Goal: Task Accomplishment & Management: Manage account settings

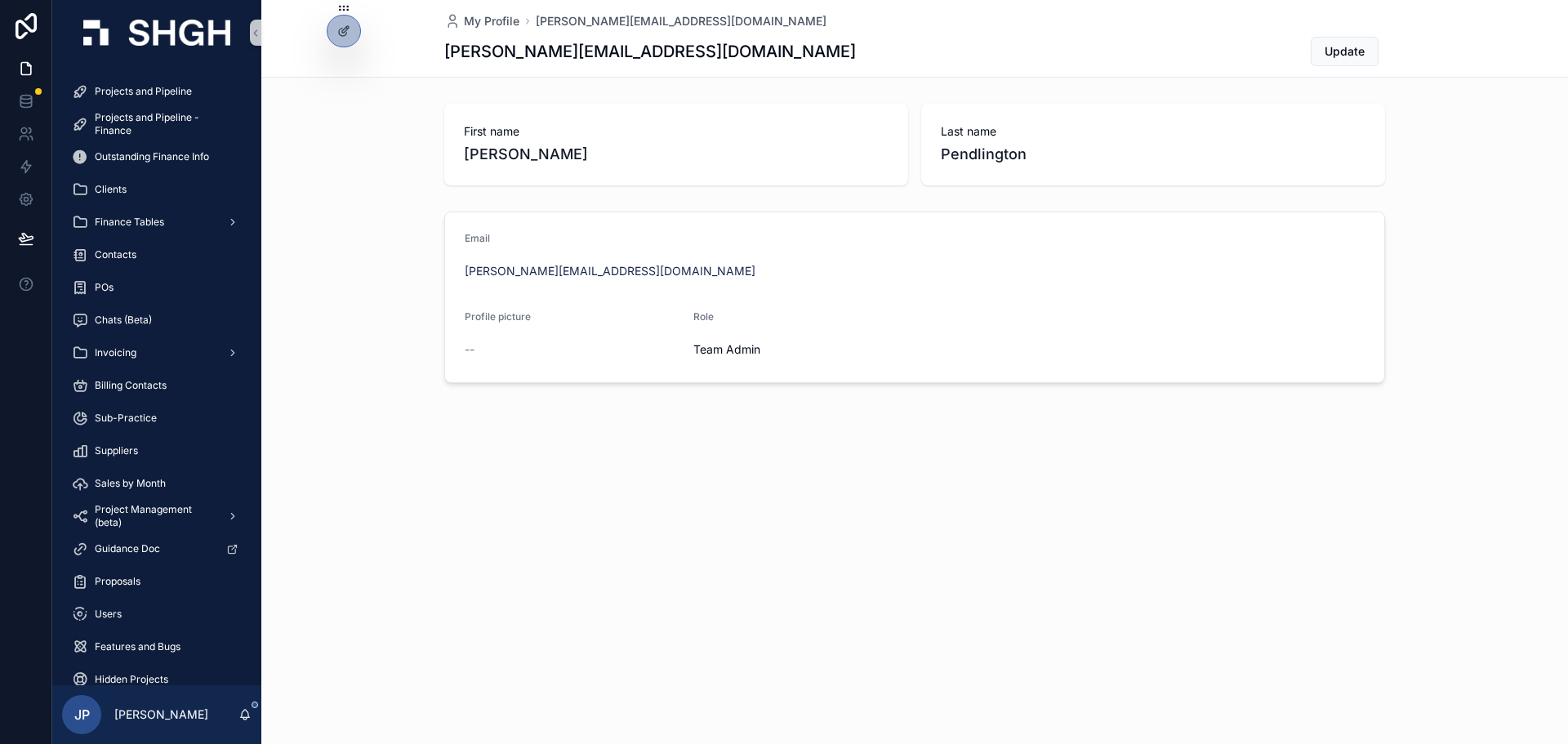
drag, startPoint x: 612, startPoint y: 517, endPoint x: 624, endPoint y: 526, distance: 15.0
click at [612, 517] on div "My Profile [PERSON_NAME][EMAIL_ADDRESS][DOMAIN_NAME] [PERSON_NAME][DOMAIN_NAME]…" at bounding box center [914, 372] width 1307 height 744
click at [136, 89] on span "Projects and Pipeline" at bounding box center [143, 91] width 97 height 13
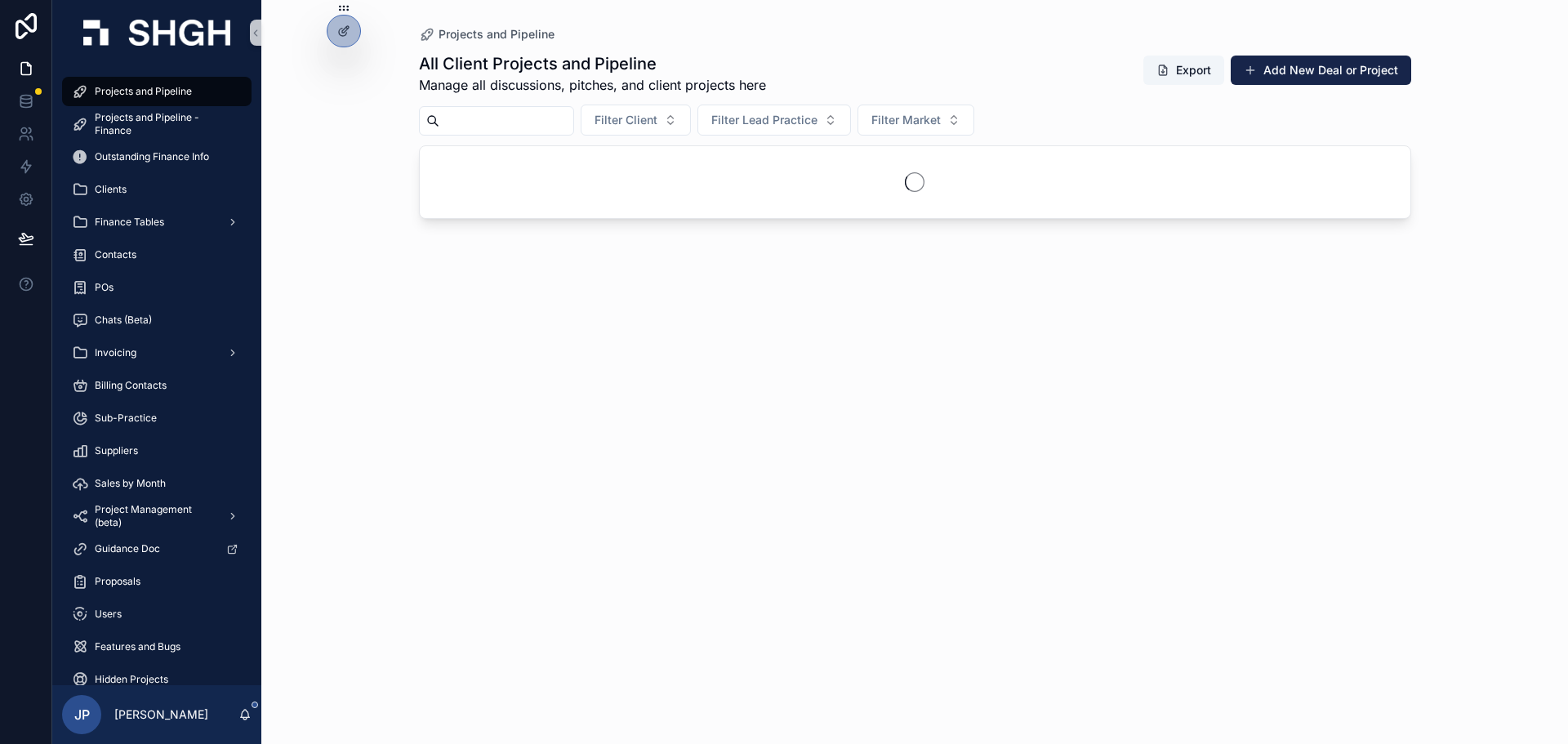
click at [559, 114] on input "scrollable content" at bounding box center [505, 121] width 134 height 23
type input "****"
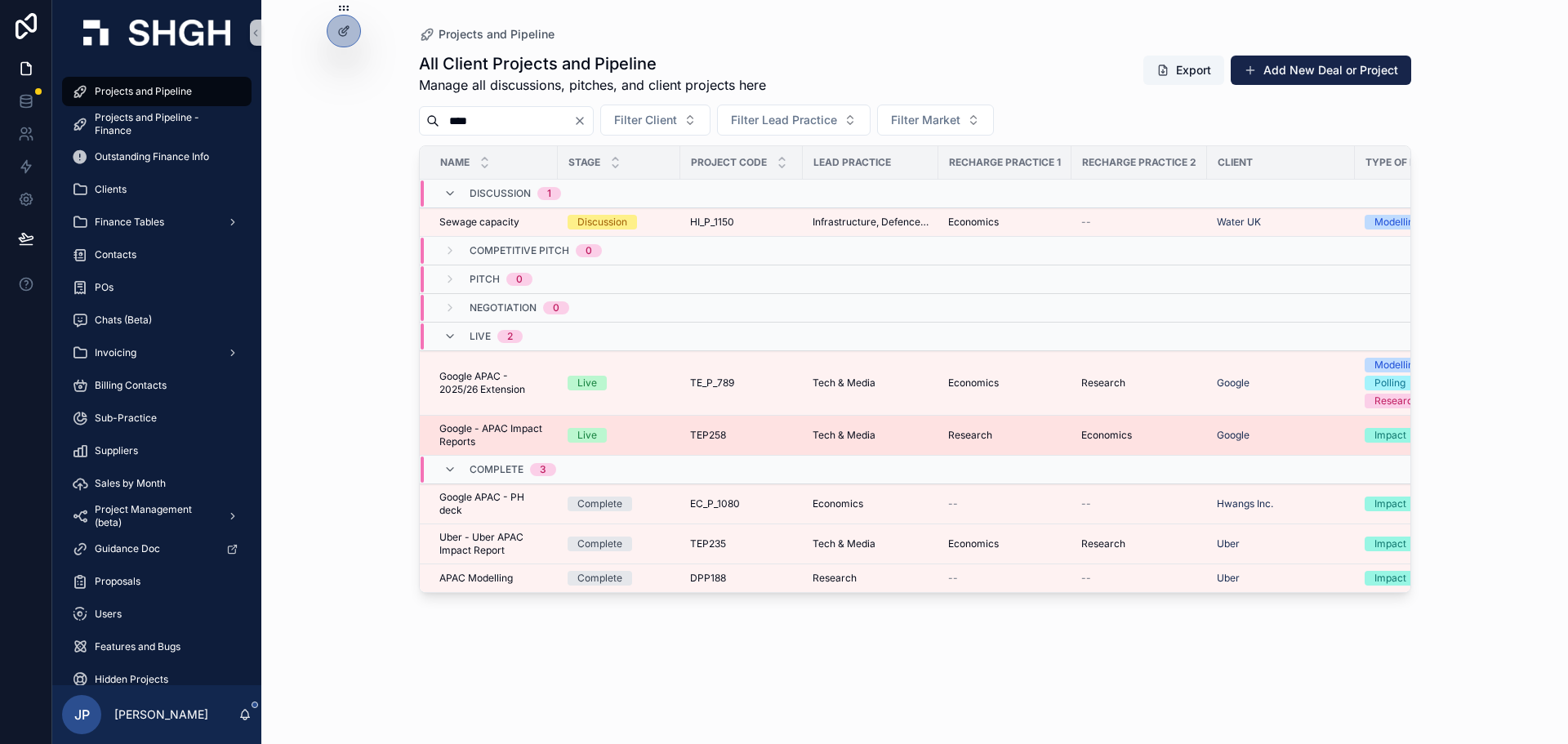
click at [504, 436] on span "Google - APAC Impact Reports" at bounding box center [493, 435] width 109 height 26
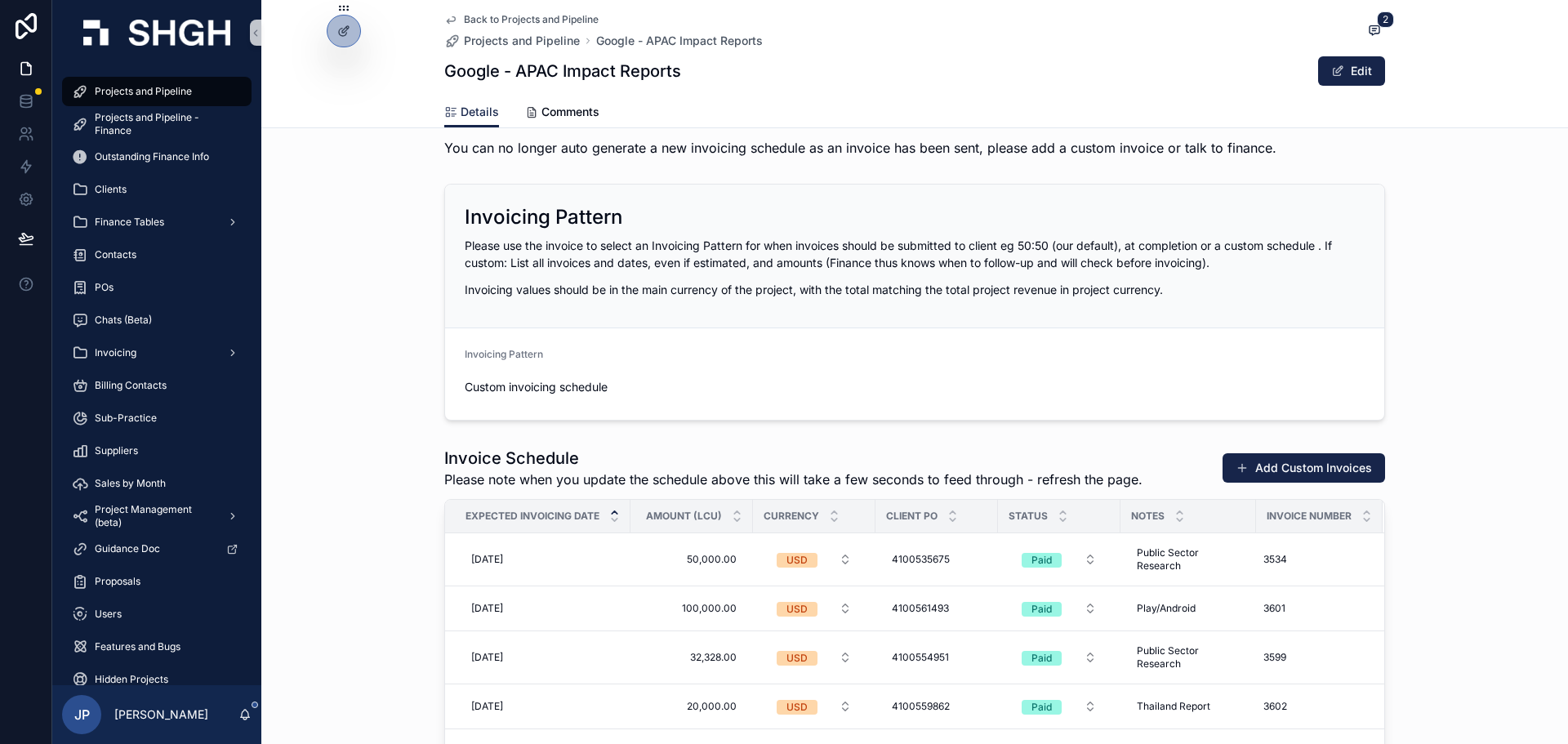
scroll to position [1960, 0]
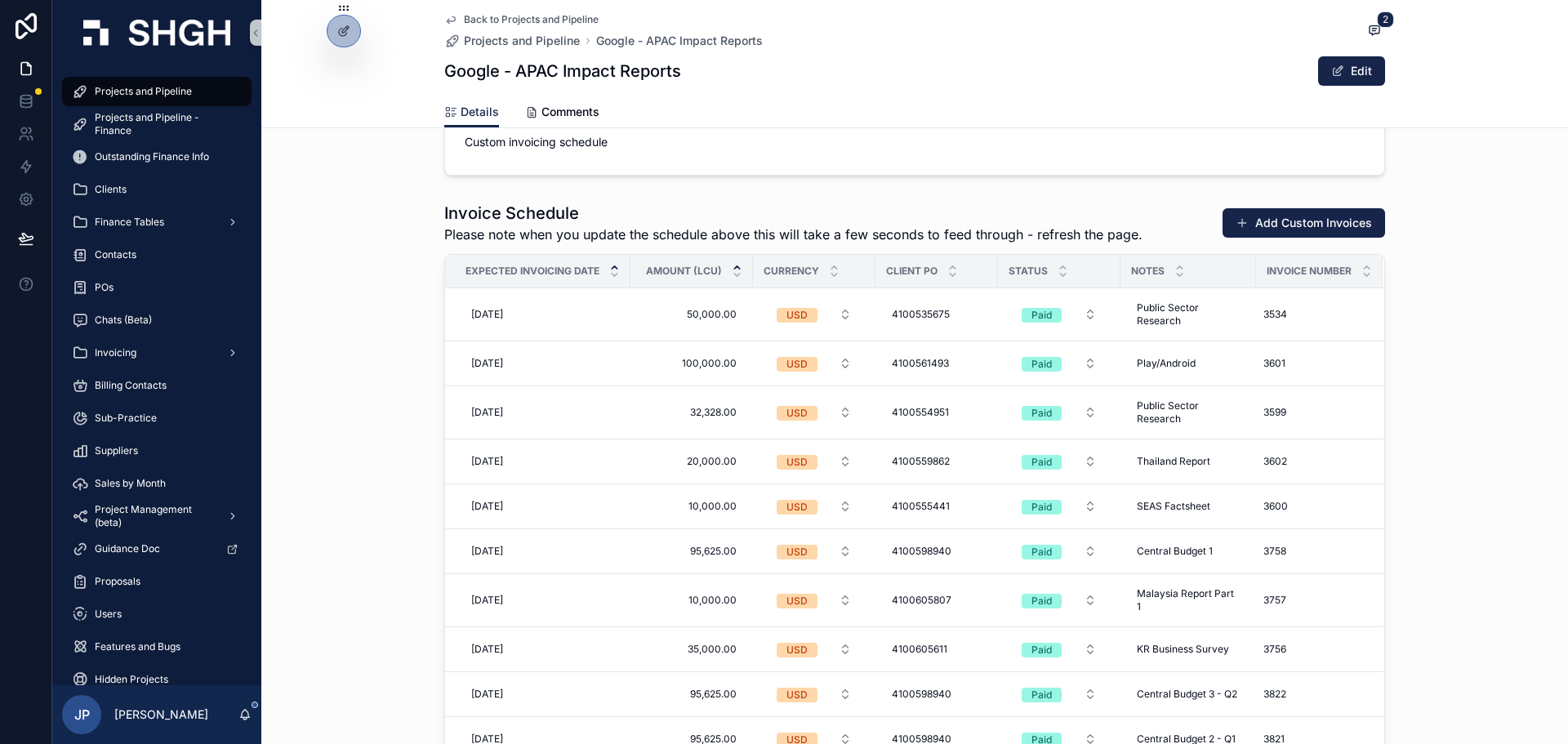
click at [733, 266] on icon "scrollable content" at bounding box center [738, 267] width 11 height 11
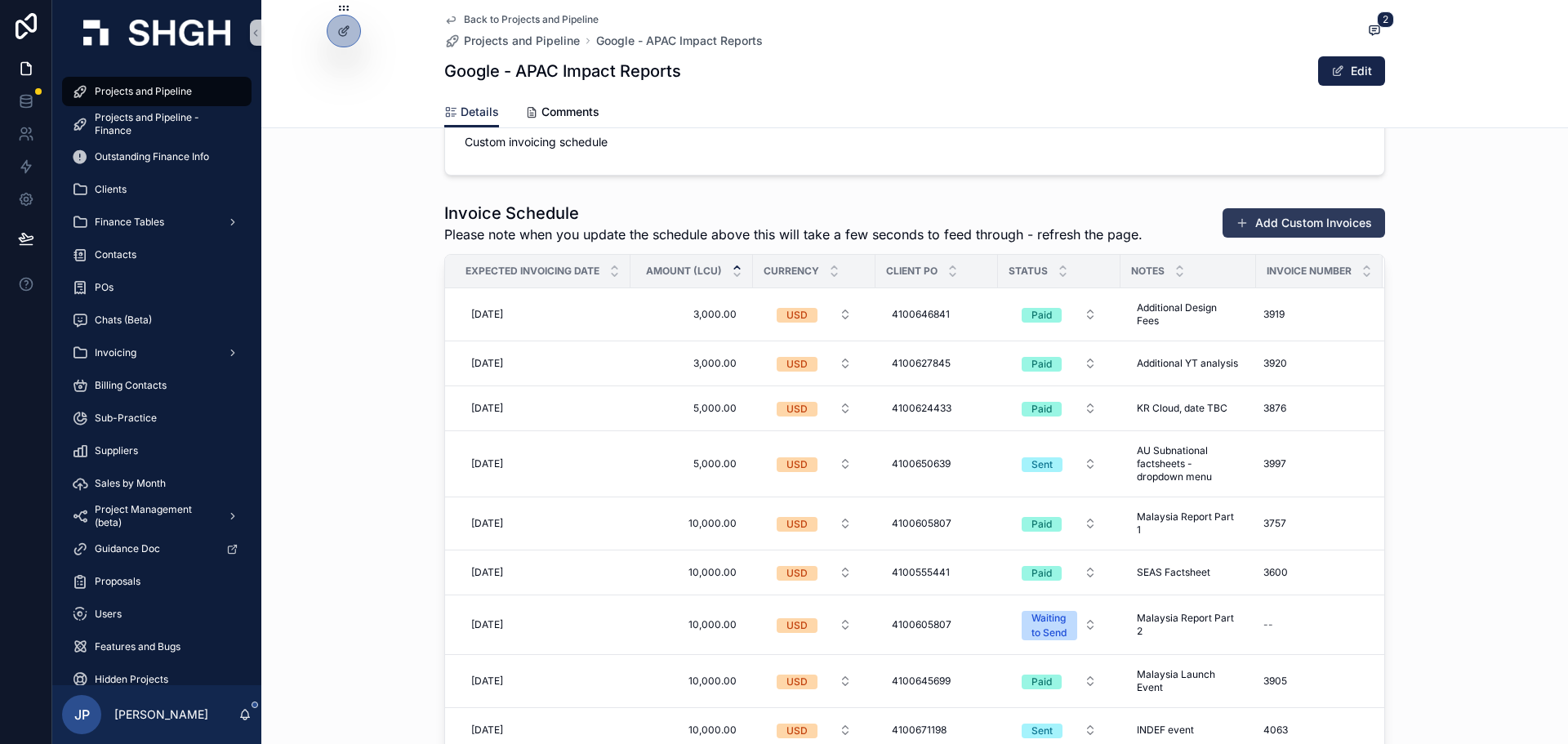
click at [1264, 227] on button "Add Custom Invoices" at bounding box center [1304, 223] width 162 height 30
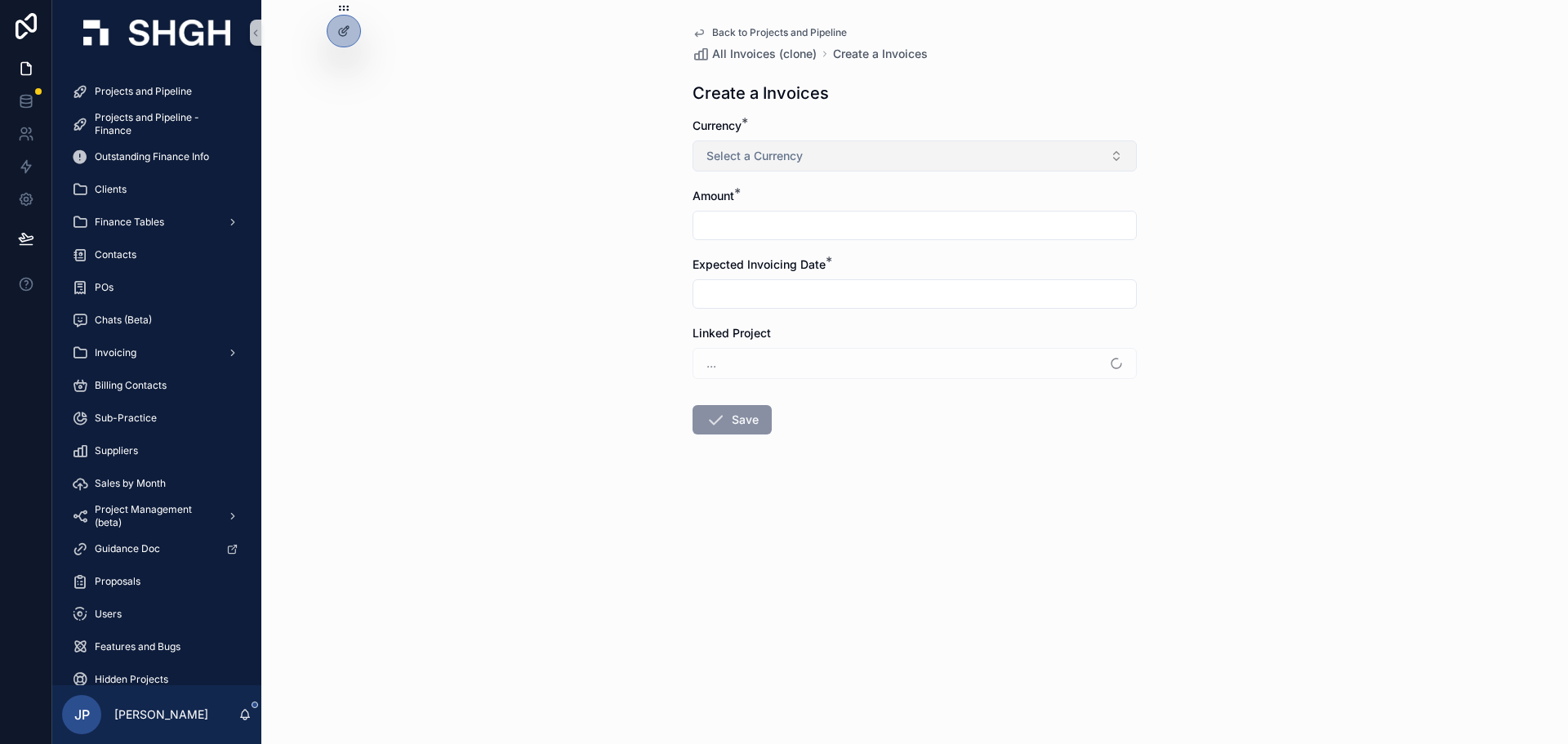
click at [894, 153] on button "Select a Currency" at bounding box center [915, 156] width 445 height 31
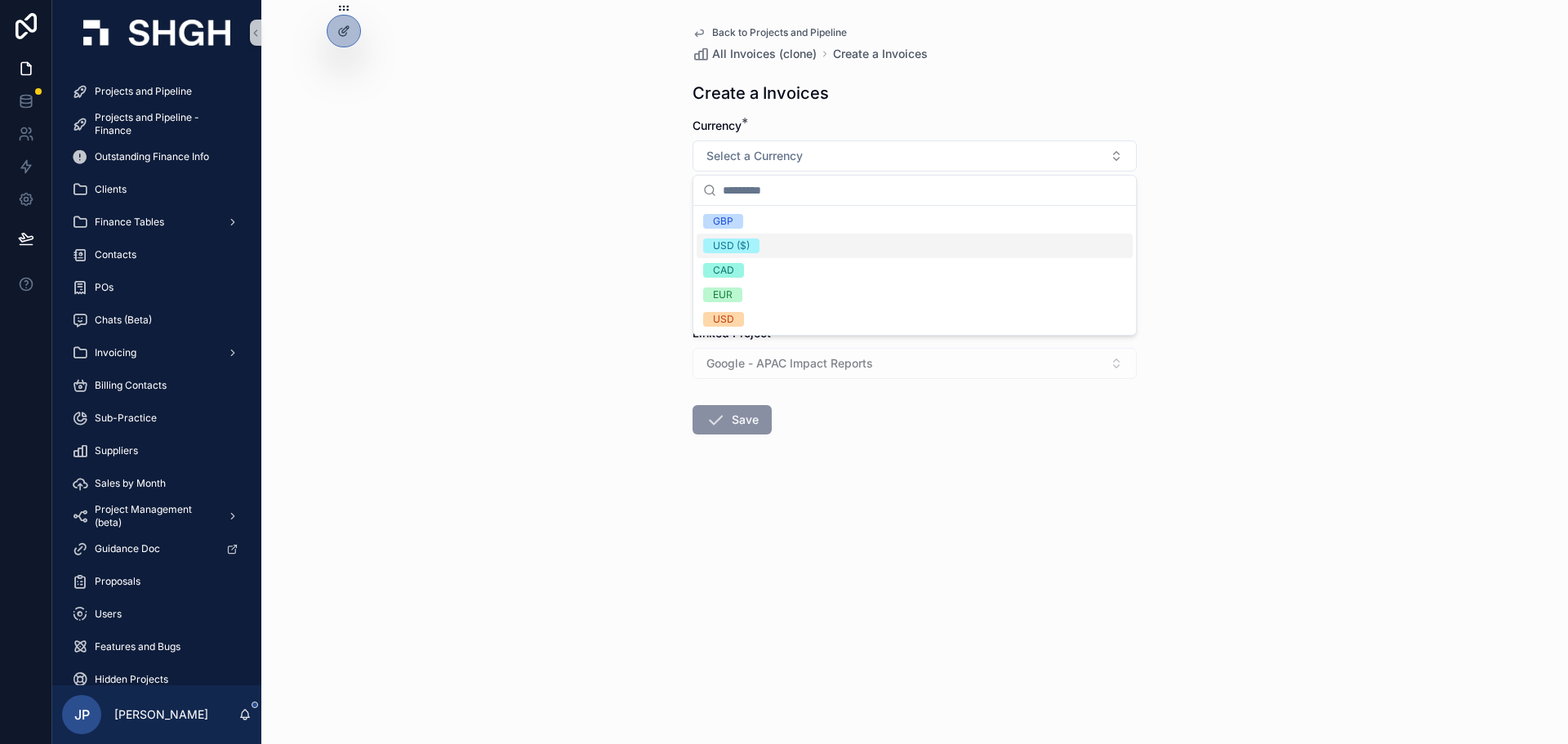
click at [741, 254] on div "USD ($)" at bounding box center [914, 245] width 436 height 25
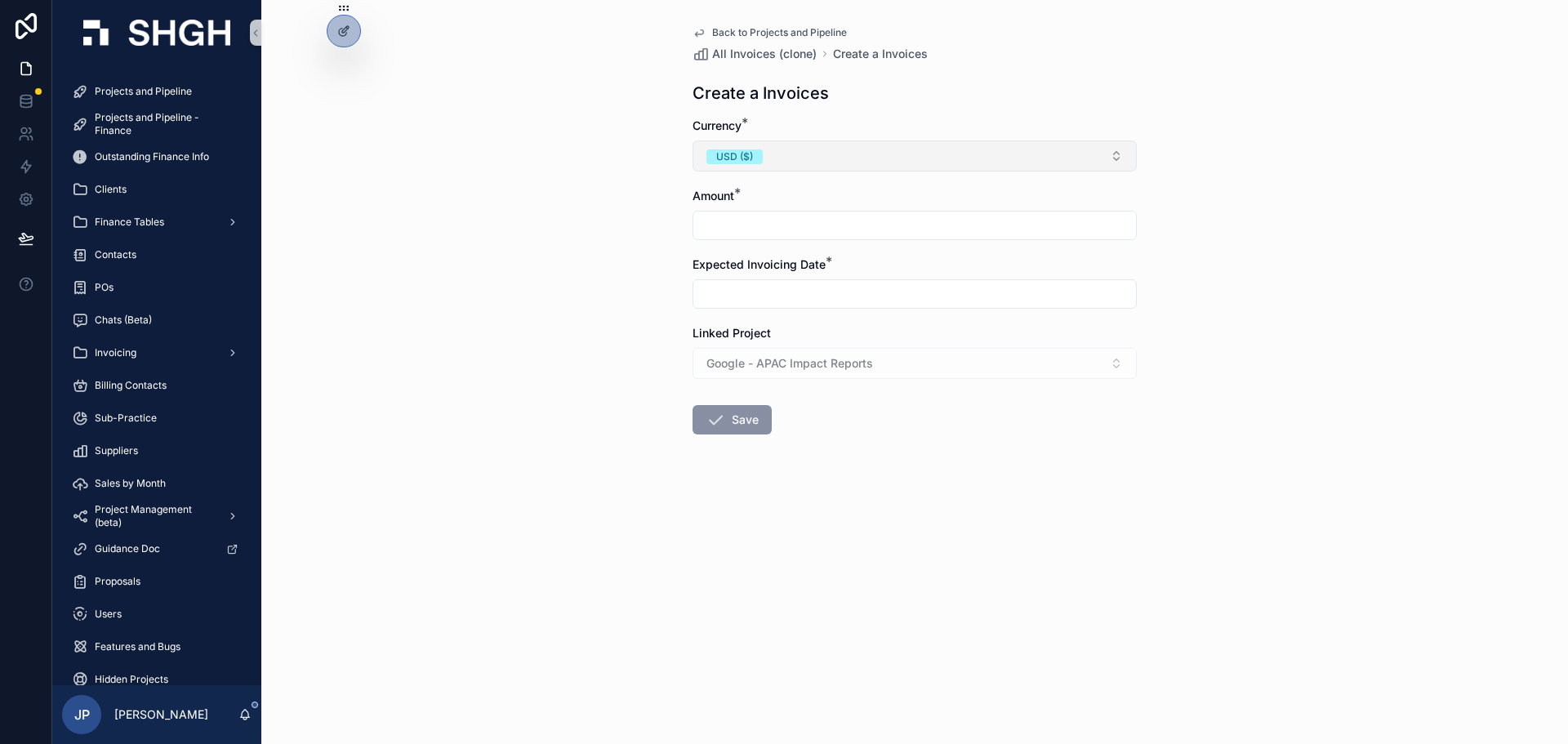
click at [777, 158] on button "USD ($)" at bounding box center [915, 156] width 445 height 31
click at [761, 323] on div "USD" at bounding box center [914, 319] width 436 height 25
click at [745, 226] on input "scrollable content" at bounding box center [915, 225] width 443 height 23
type input "********"
click at [529, 207] on div "Back to Projects and Pipeline All Invoices (clone) Create a Invoices Create a I…" at bounding box center [914, 372] width 1307 height 744
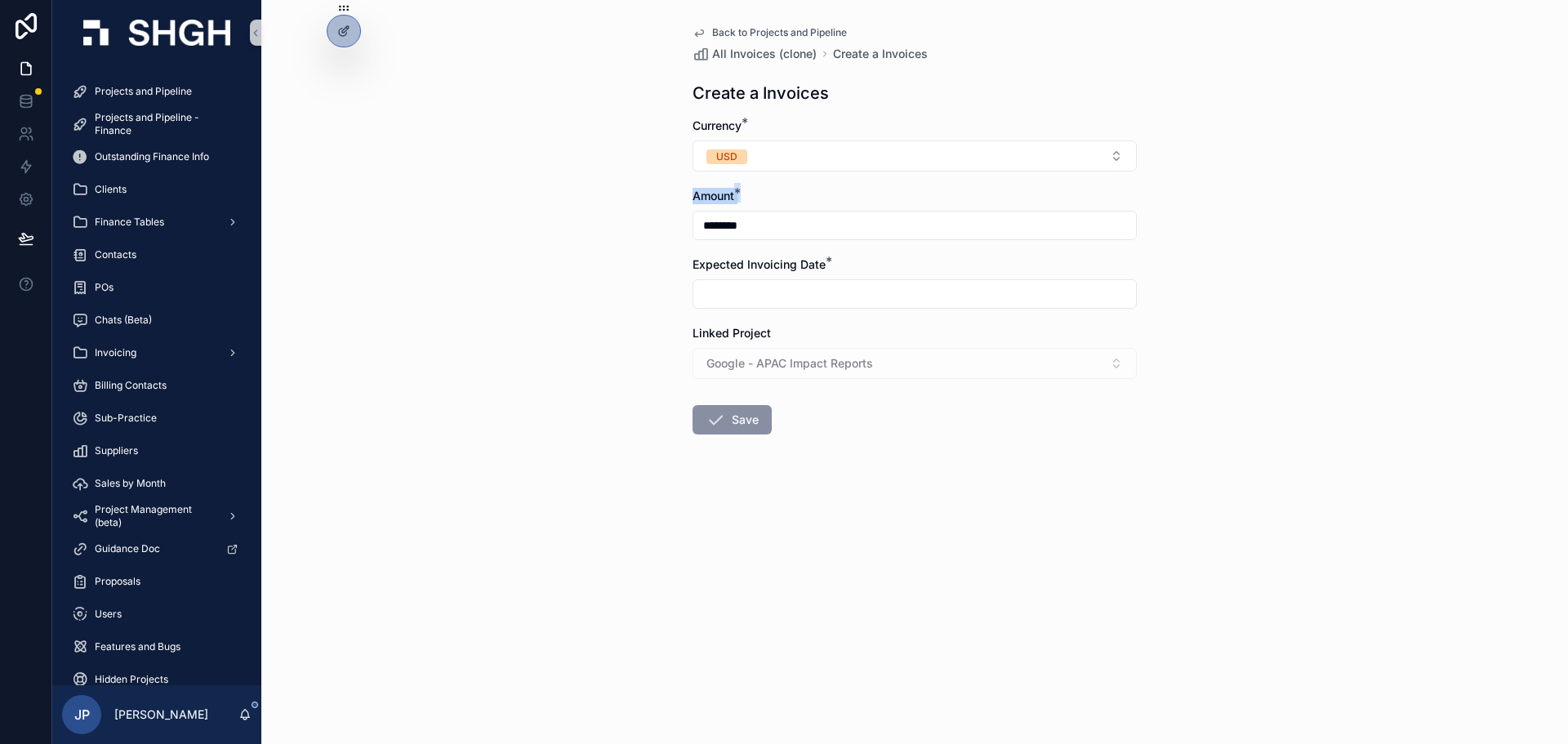
click at [783, 284] on input "scrollable content" at bounding box center [915, 293] width 443 height 23
click at [910, 325] on button "[DATE]" at bounding box center [915, 334] width 65 height 30
type input "**********"
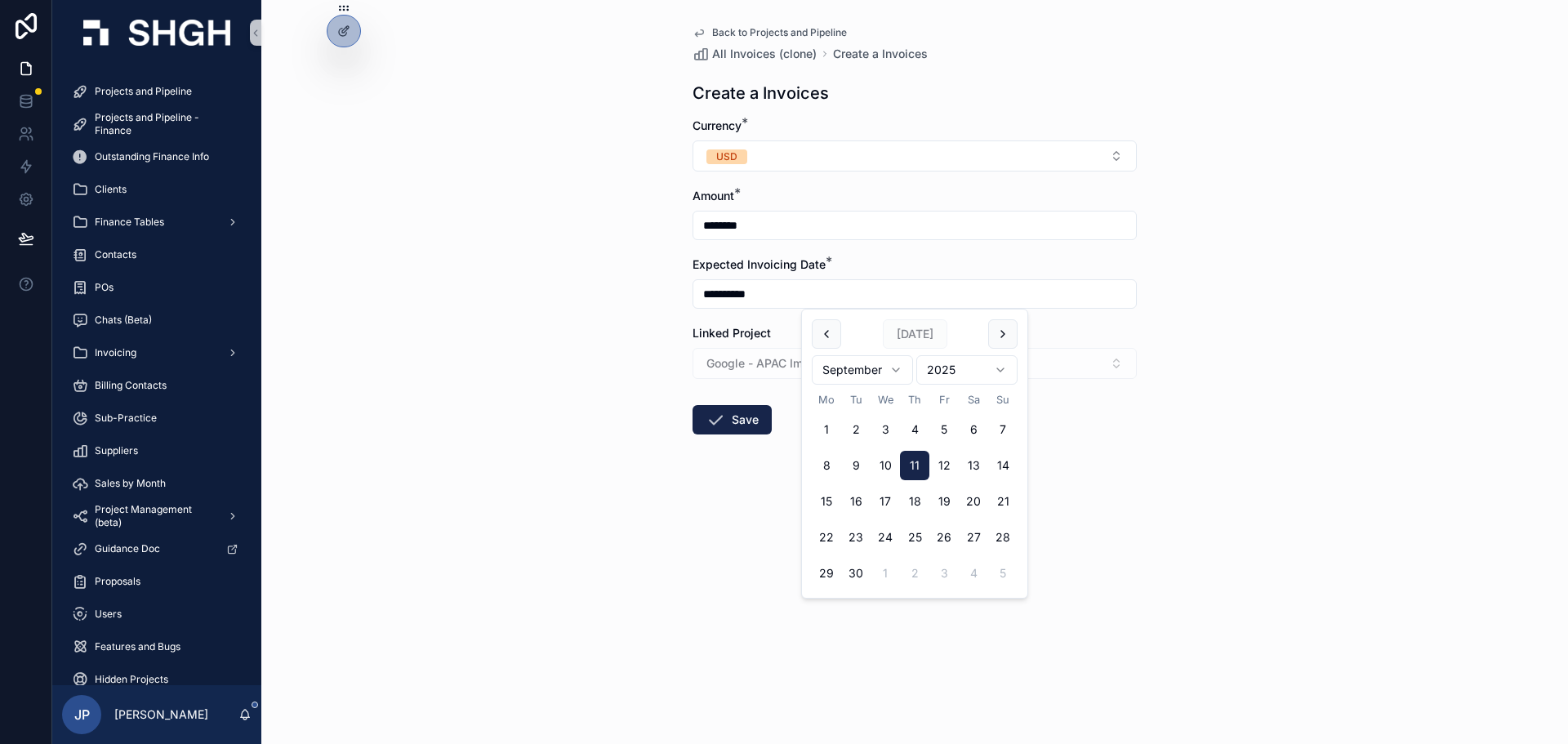
click at [597, 339] on div "**********" at bounding box center [914, 372] width 1307 height 744
click at [718, 414] on icon "scrollable content" at bounding box center [715, 419] width 19 height 19
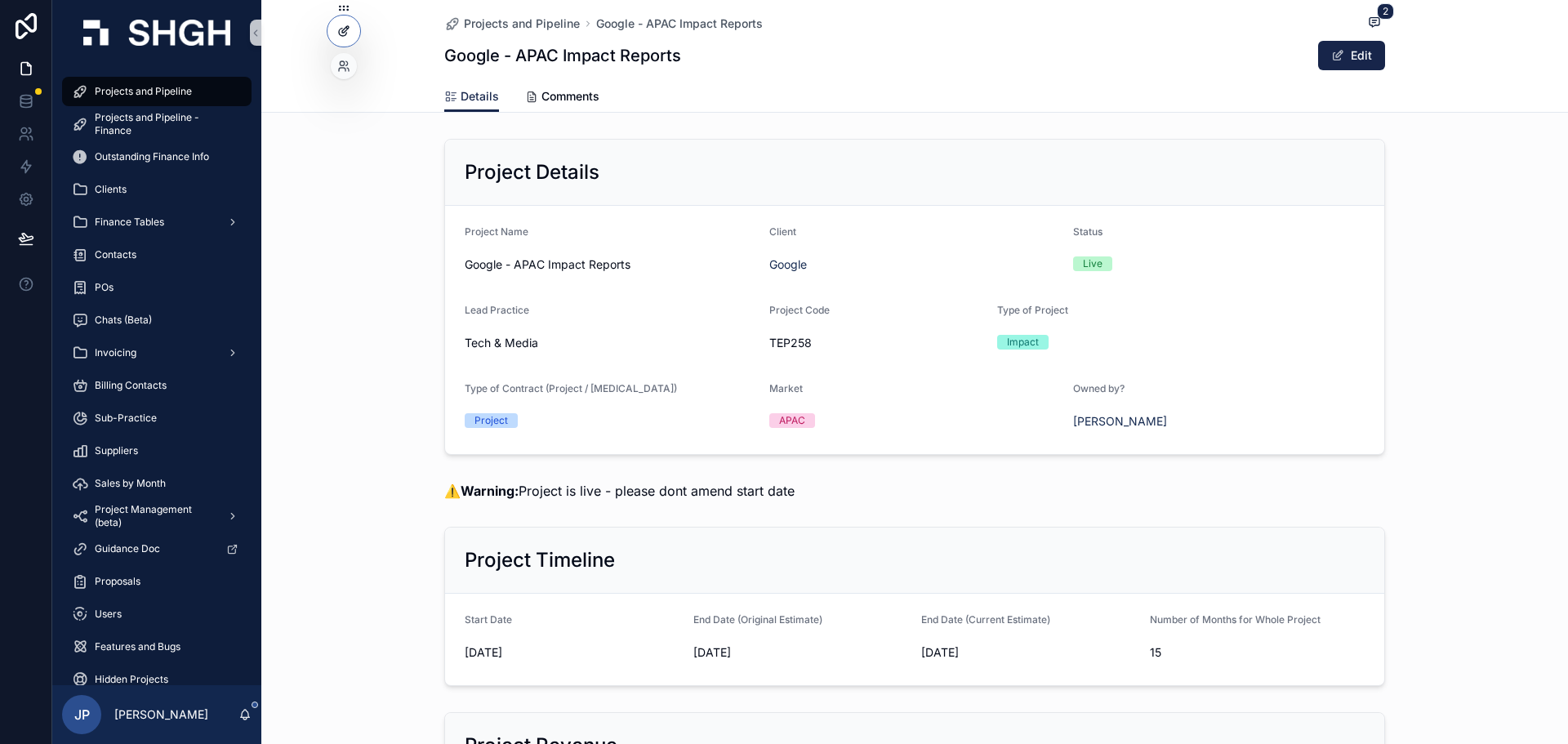
click at [344, 18] on div at bounding box center [343, 31] width 32 height 31
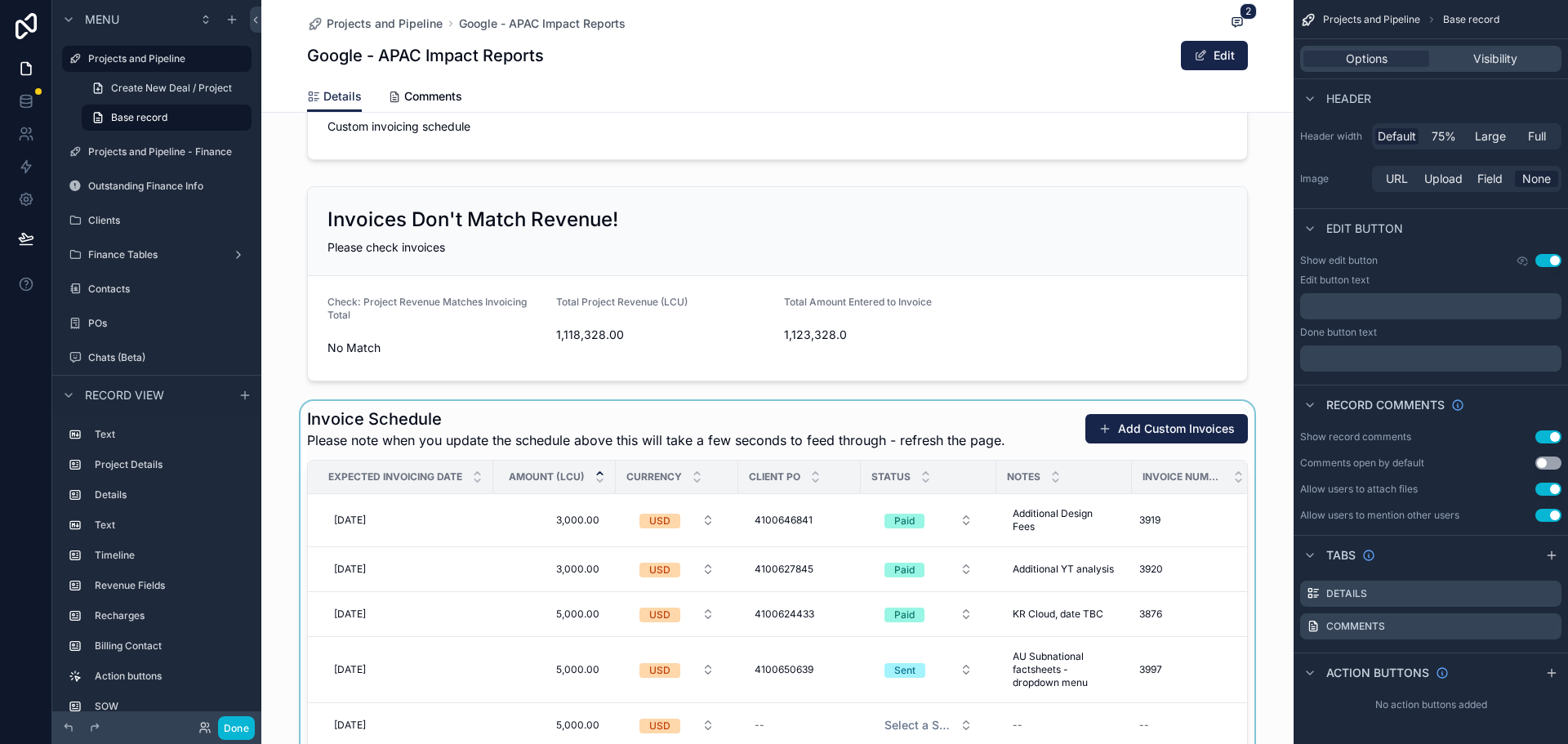
scroll to position [2204, 0]
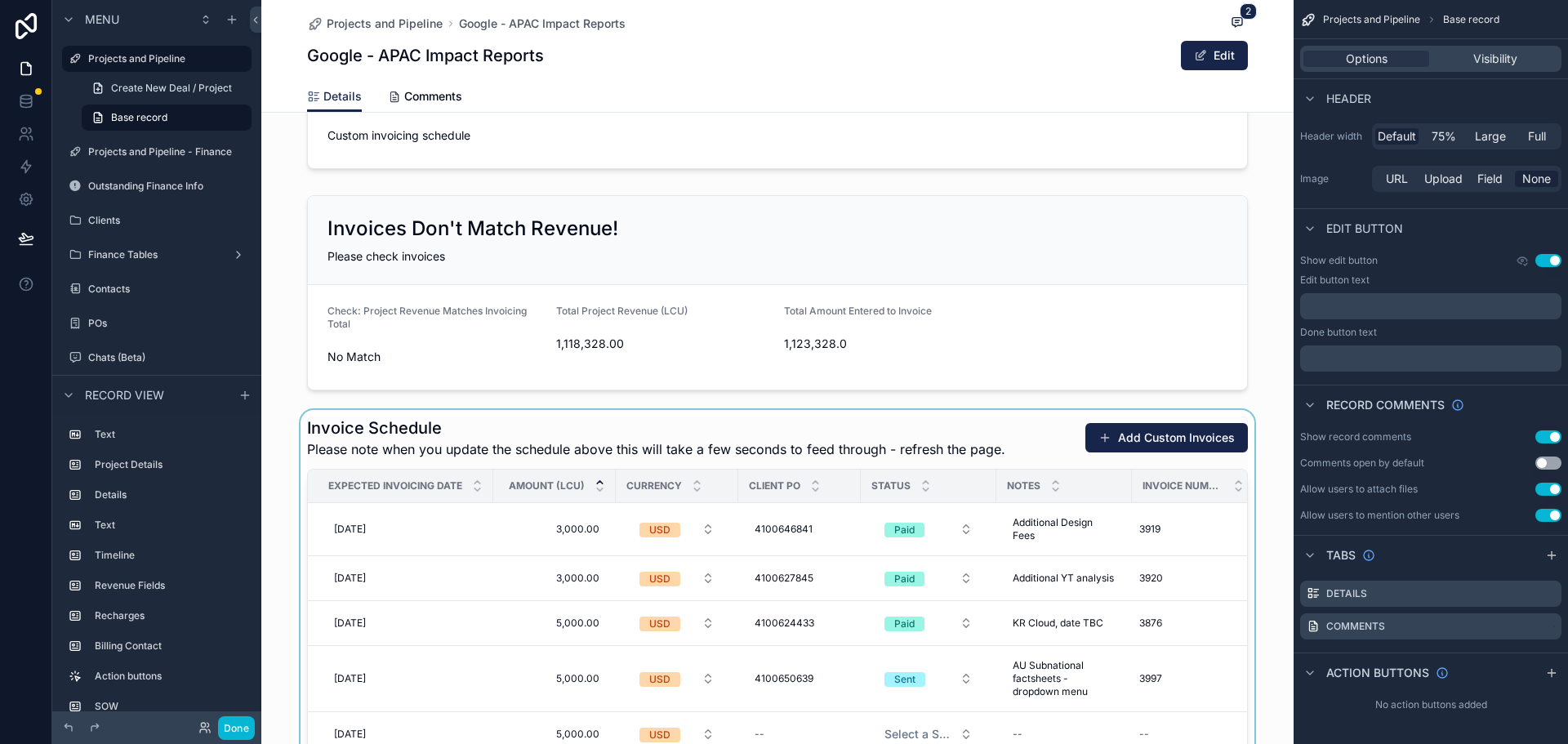
click at [636, 423] on div "scrollable content" at bounding box center [777, 723] width 1032 height 625
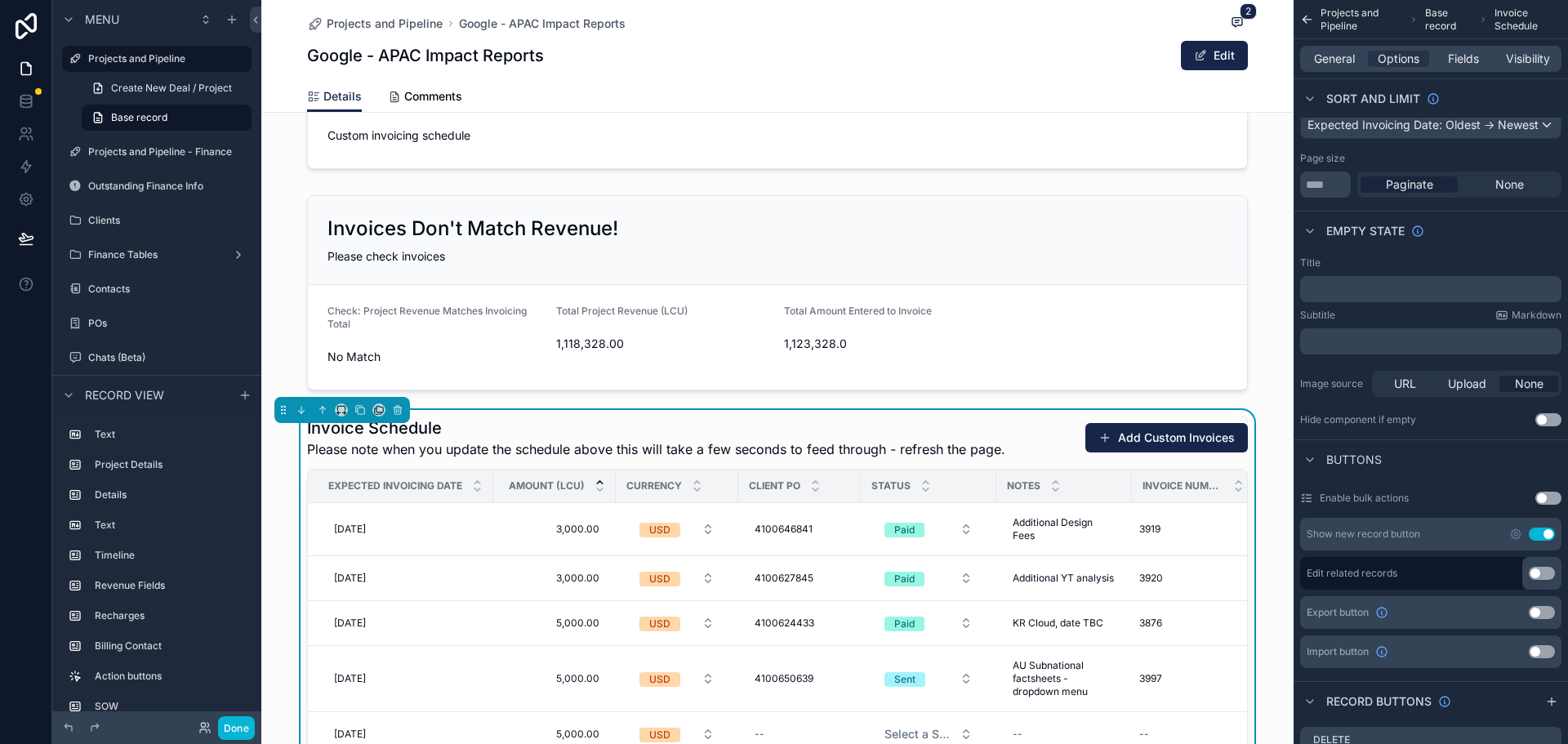
click at [477, 405] on div "⚠️ Warning: If the deal is live you must add a Statement of Work Project Detail…" at bounding box center [777, 148] width 1032 height 4443
click at [231, 725] on button "Done" at bounding box center [236, 728] width 37 height 24
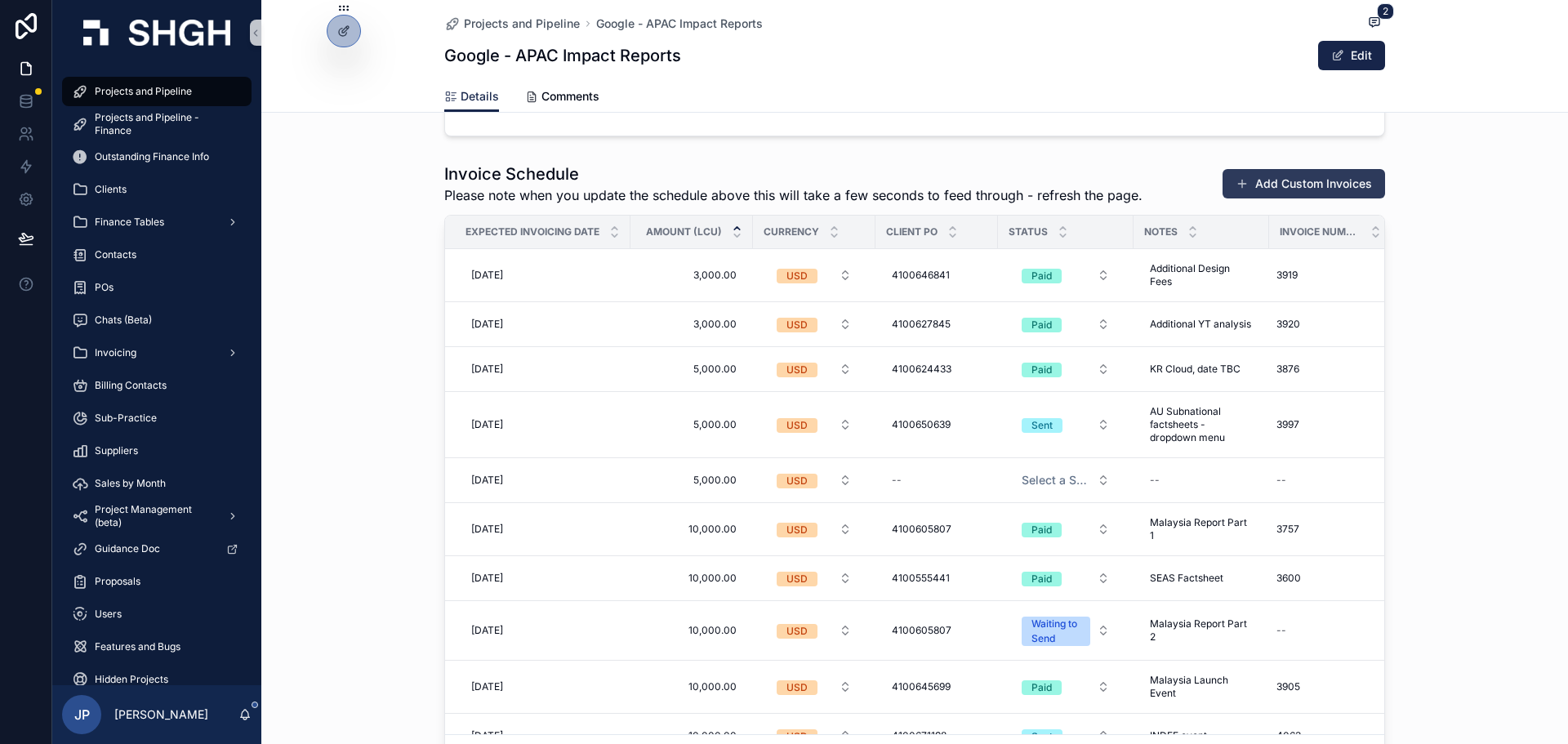
click at [1267, 187] on button "Add Custom Invoices" at bounding box center [1304, 183] width 162 height 30
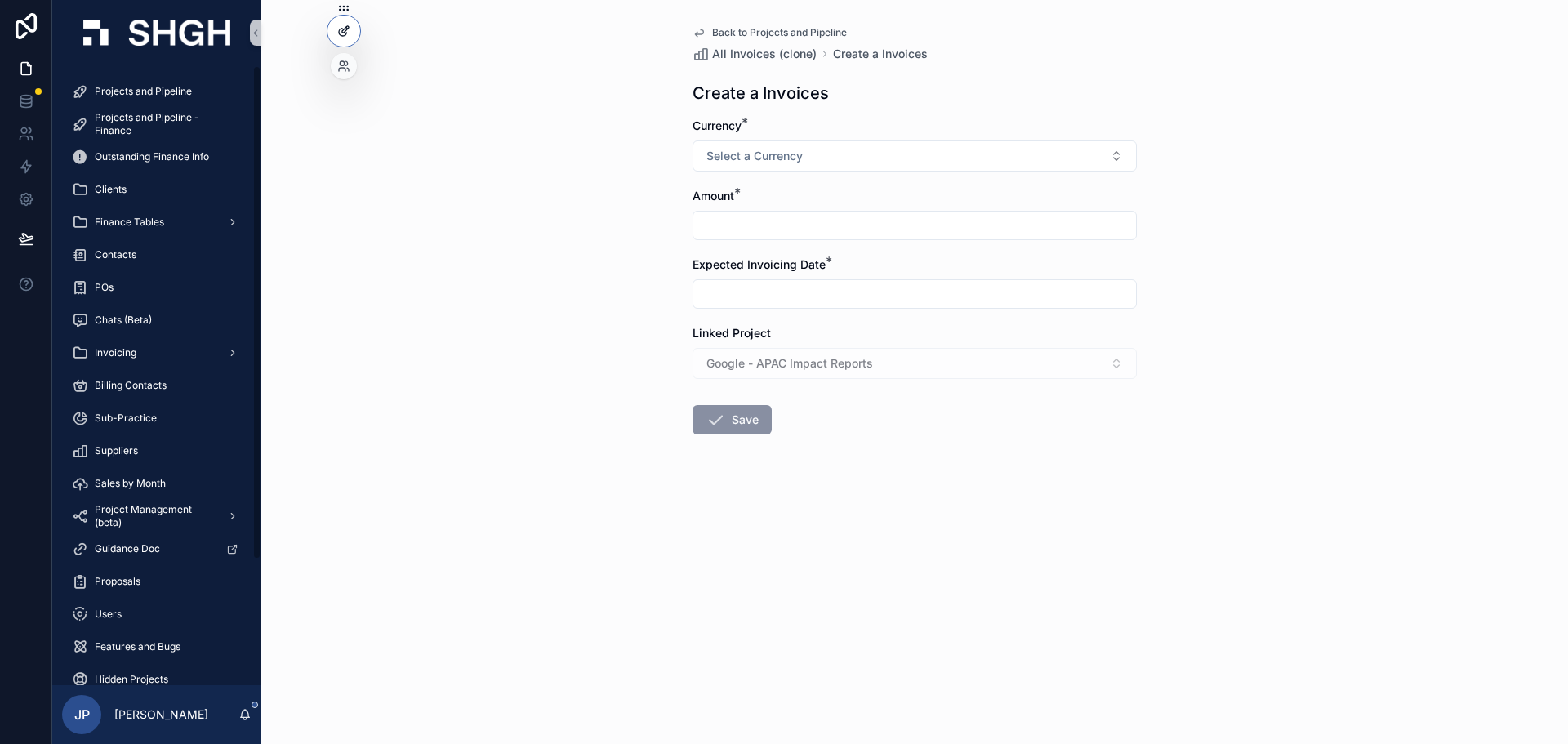
click at [339, 32] on icon at bounding box center [344, 31] width 13 height 13
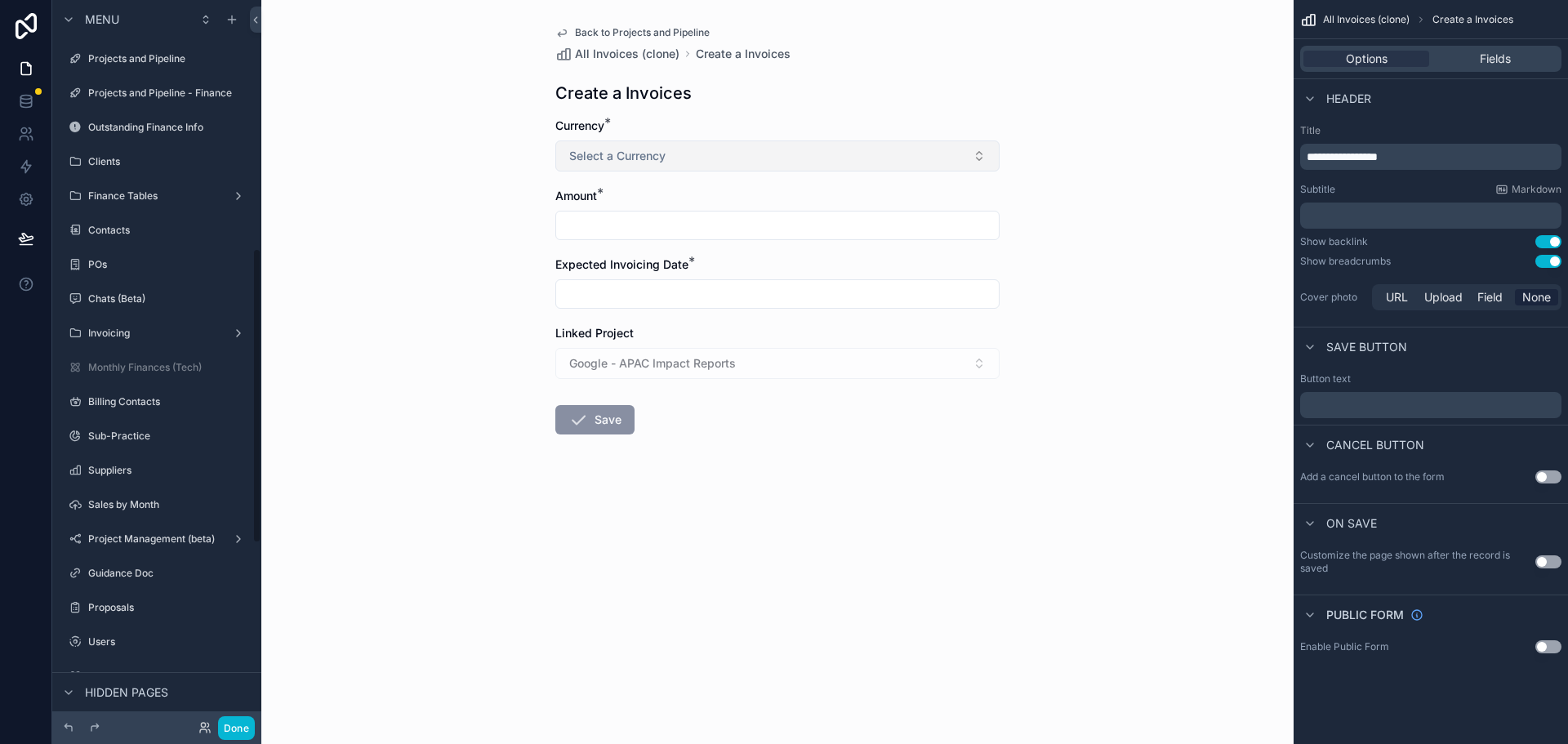
scroll to position [610, 0]
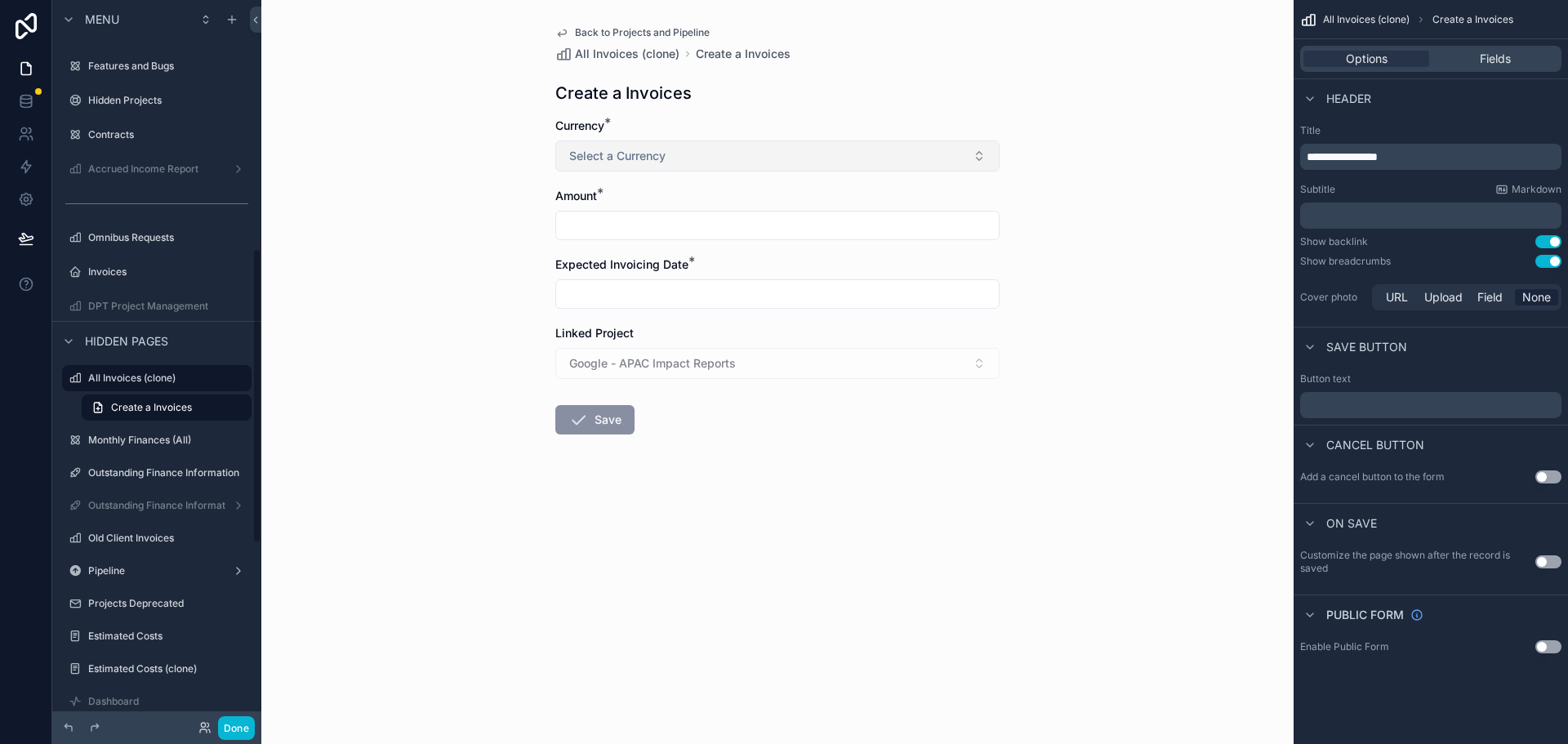
click at [767, 155] on button "Select a Currency" at bounding box center [778, 156] width 445 height 31
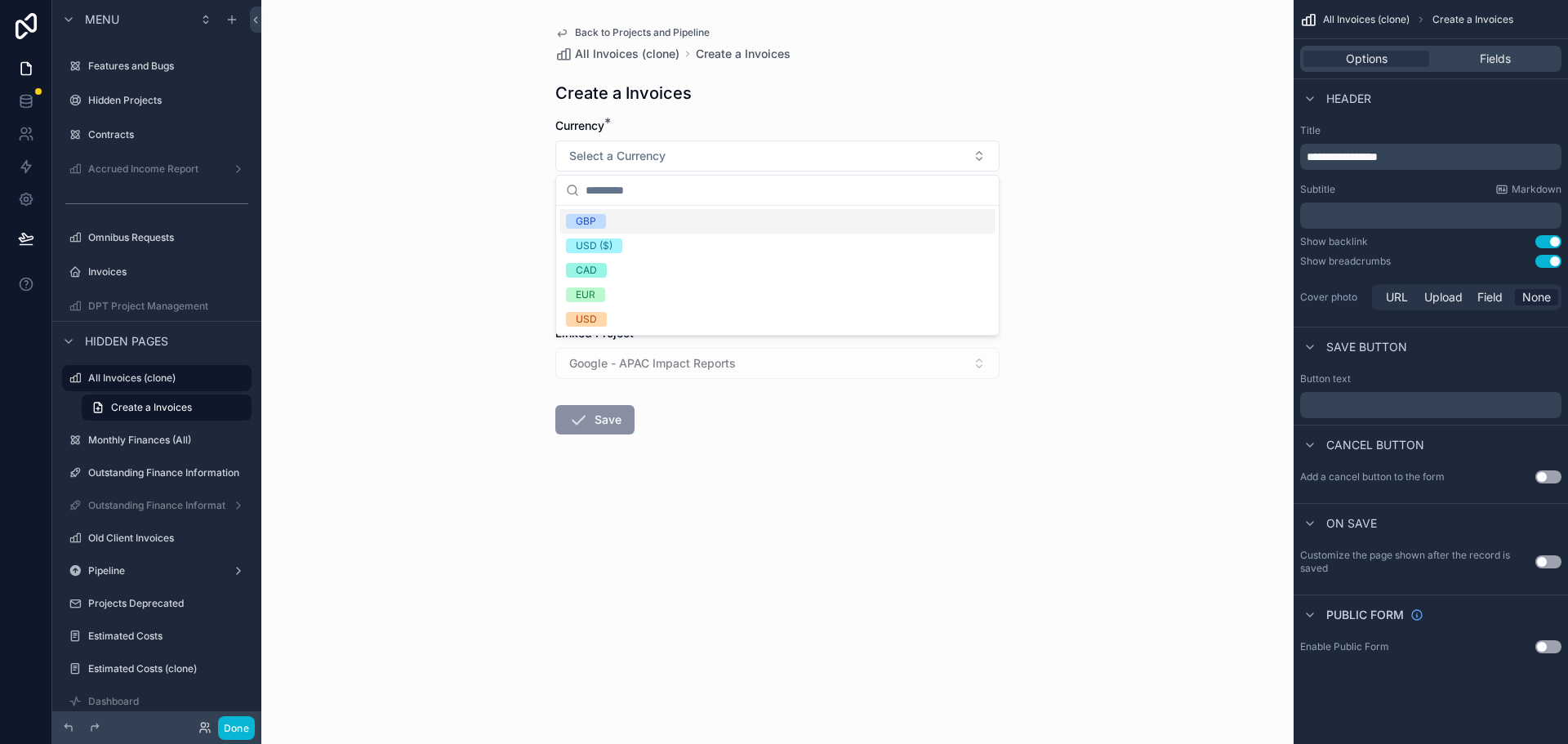
drag, startPoint x: 1194, startPoint y: 521, endPoint x: 1176, endPoint y: 524, distance: 18.2
click at [1194, 520] on div "Back to Projects and Pipeline All Invoices (clone) Create a Invoices Create a I…" at bounding box center [777, 372] width 1032 height 744
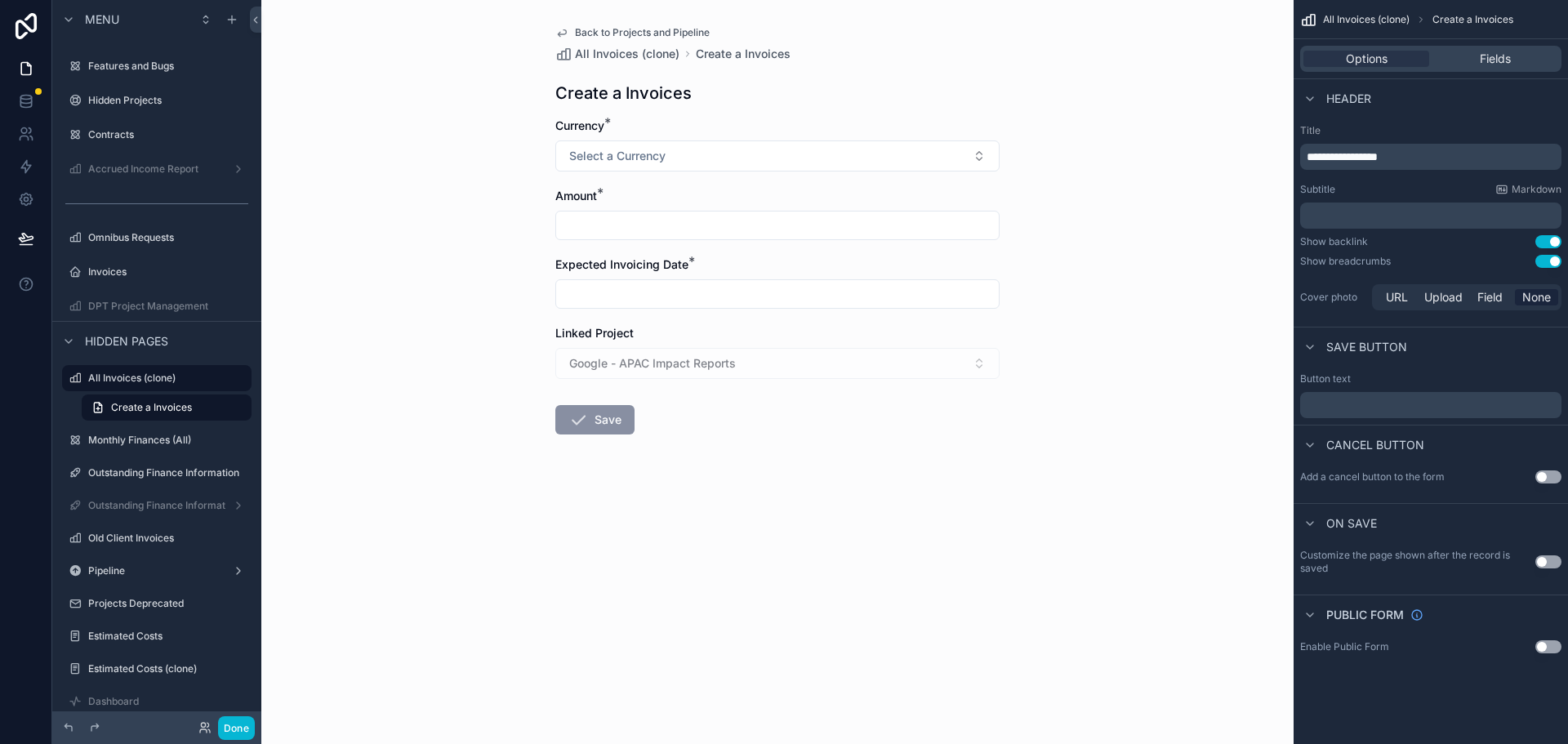
click at [1078, 289] on div "Back to Projects and Pipeline All Invoices (clone) Create a Invoices Create a I…" at bounding box center [777, 372] width 1032 height 744
click at [1482, 59] on span "Fields" at bounding box center [1496, 59] width 31 height 17
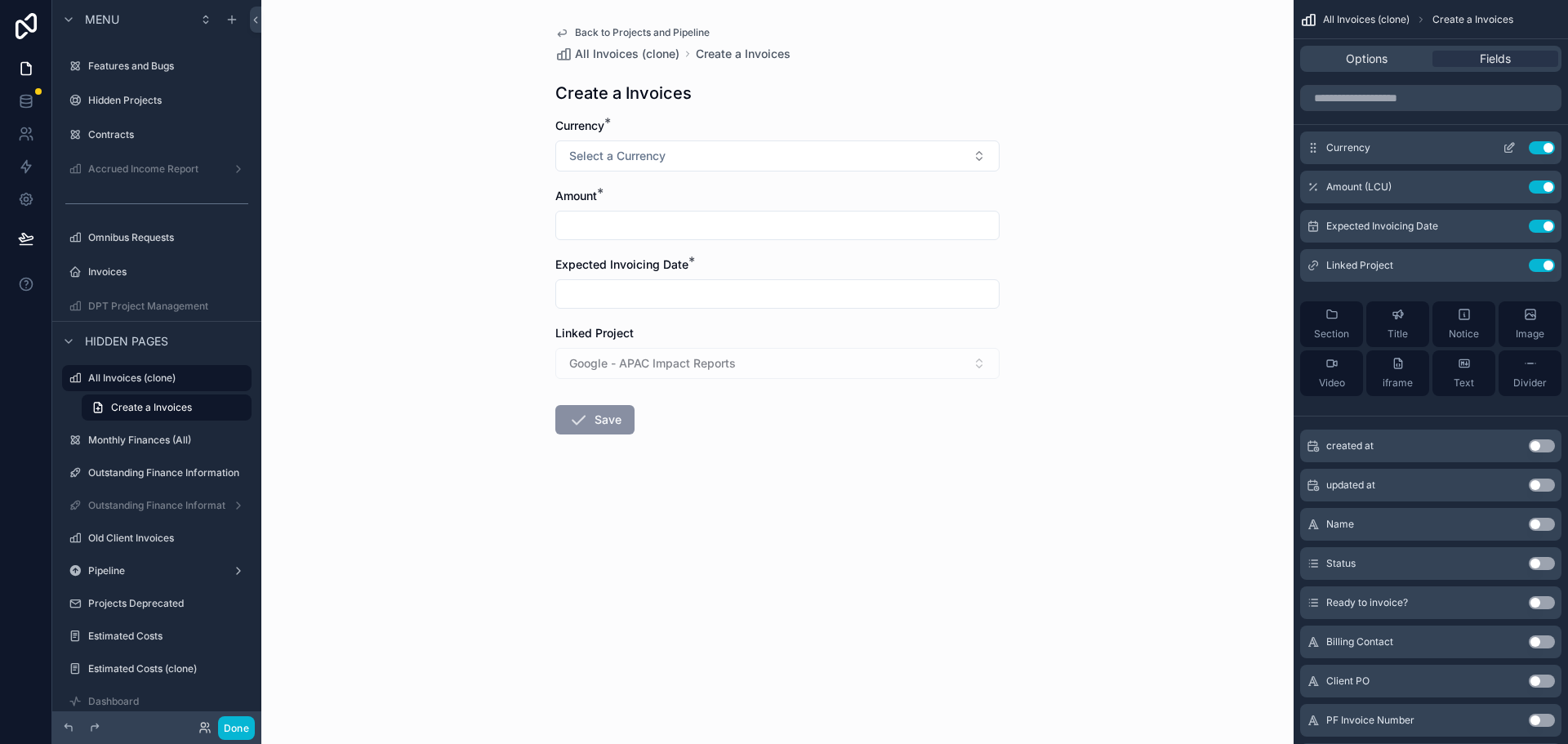
click at [1413, 144] on div "Currency Use setting" at bounding box center [1431, 148] width 261 height 32
click at [1510, 143] on icon "scrollable content" at bounding box center [1510, 148] width 13 height 13
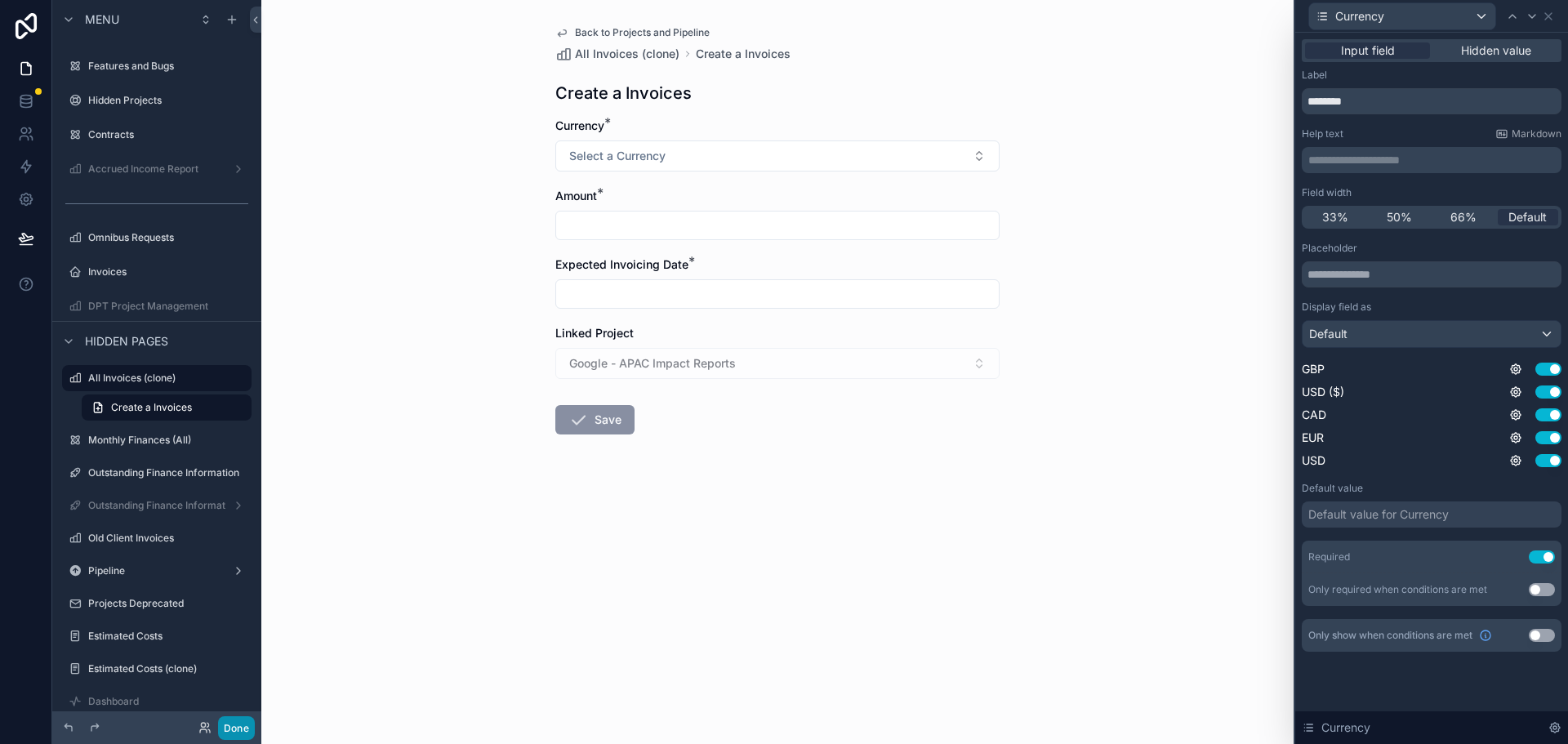
click at [229, 716] on button "Done" at bounding box center [236, 728] width 37 height 24
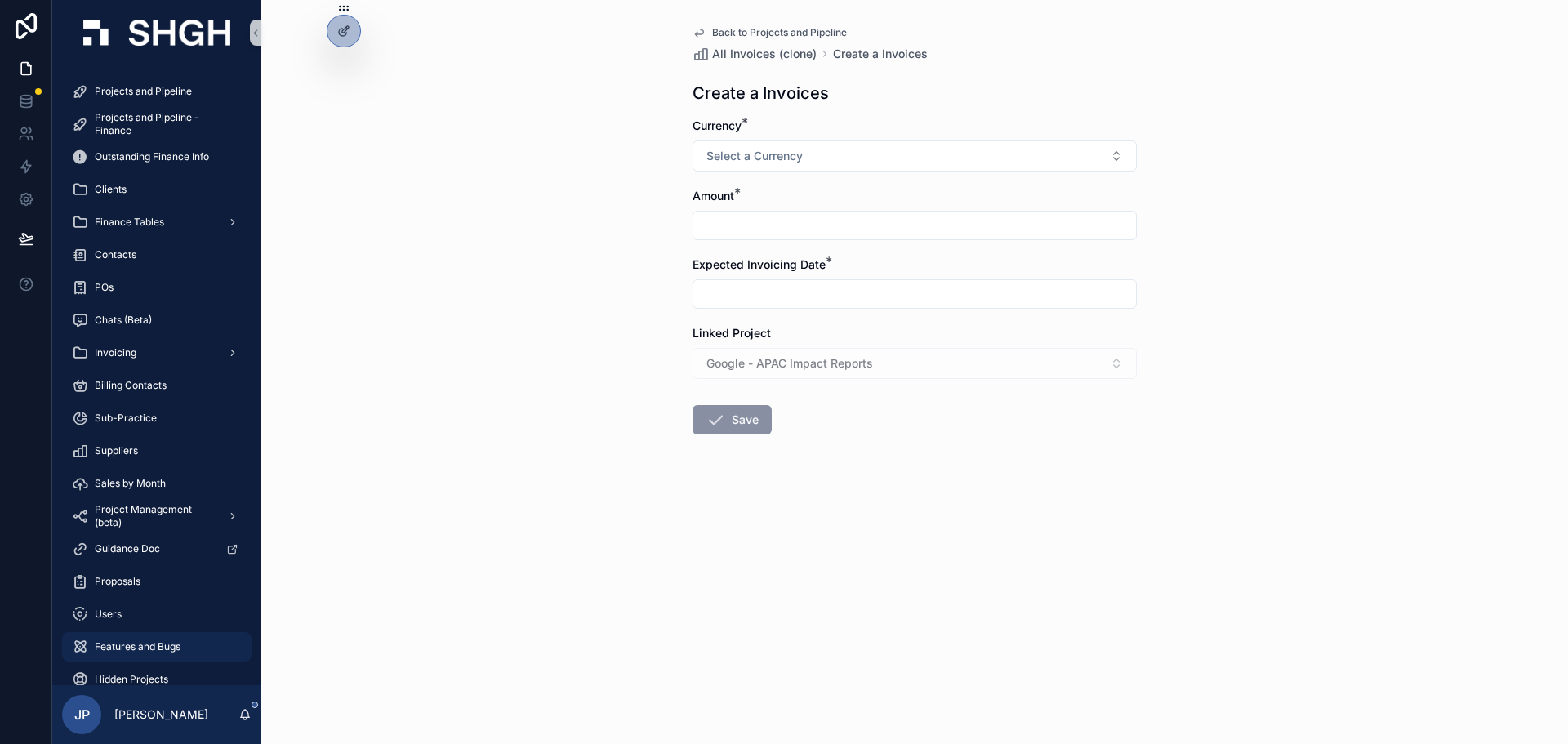
click at [175, 646] on span "Features and Bugs" at bounding box center [137, 646] width 86 height 13
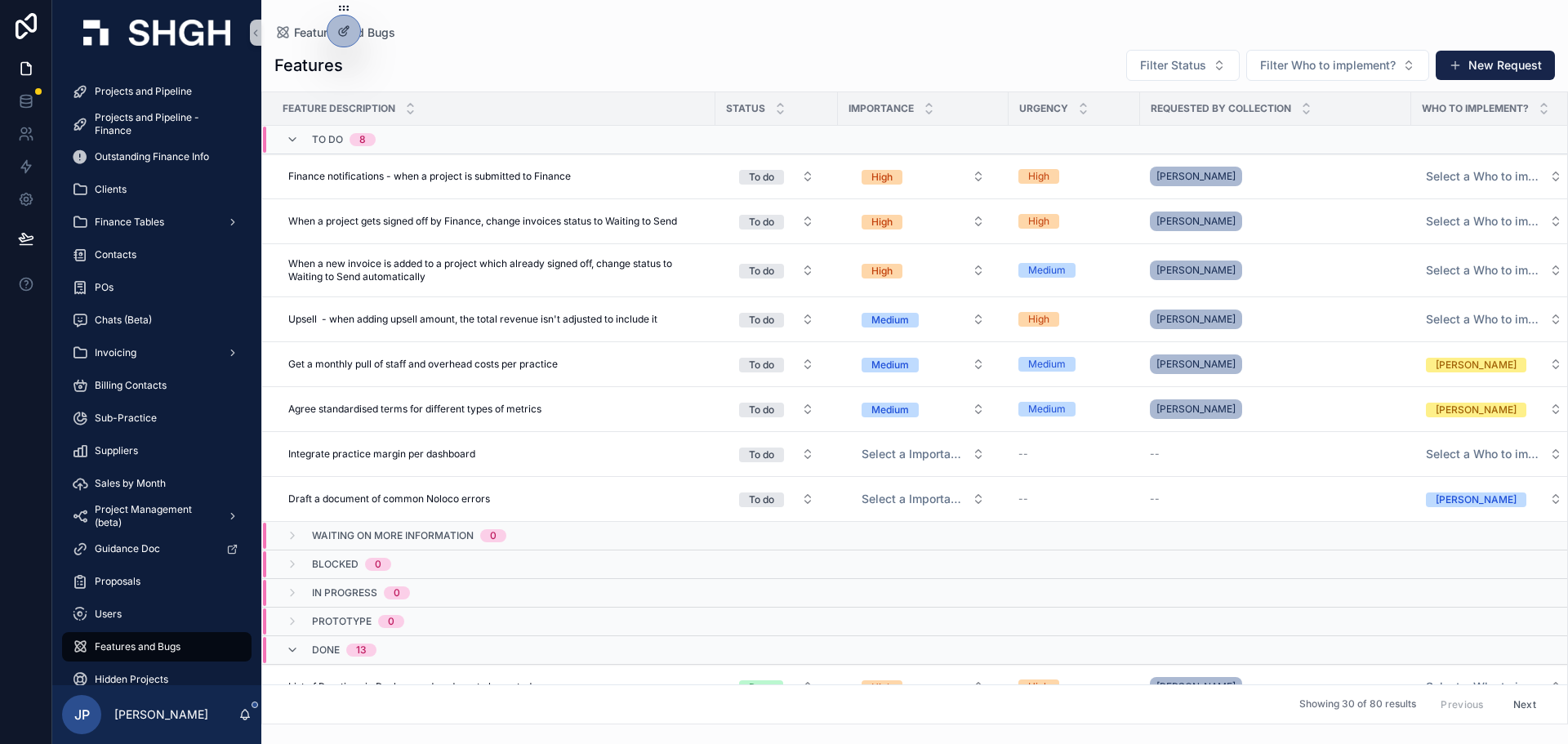
click at [614, 36] on div "Features and Bugs" at bounding box center [915, 32] width 1281 height 13
click at [1535, 64] on button "New Request" at bounding box center [1495, 65] width 119 height 30
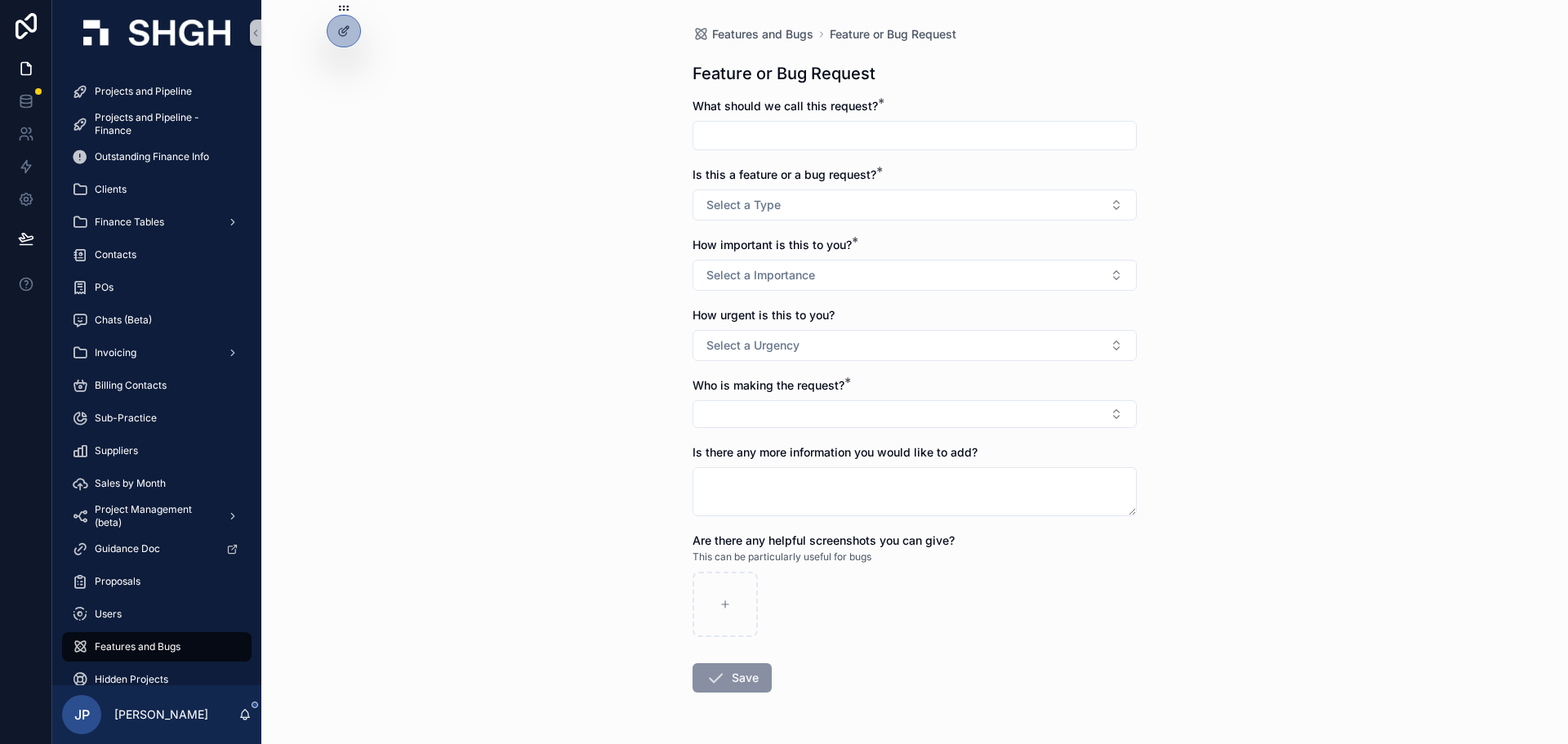
click at [867, 116] on div "What should we call this request? *" at bounding box center [915, 124] width 445 height 53
click at [870, 124] on div "scrollable content" at bounding box center [915, 136] width 445 height 30
click at [871, 125] on input "scrollable content" at bounding box center [915, 136] width 443 height 23
type input "**********"
drag, startPoint x: 489, startPoint y: 295, endPoint x: 456, endPoint y: 323, distance: 43.3
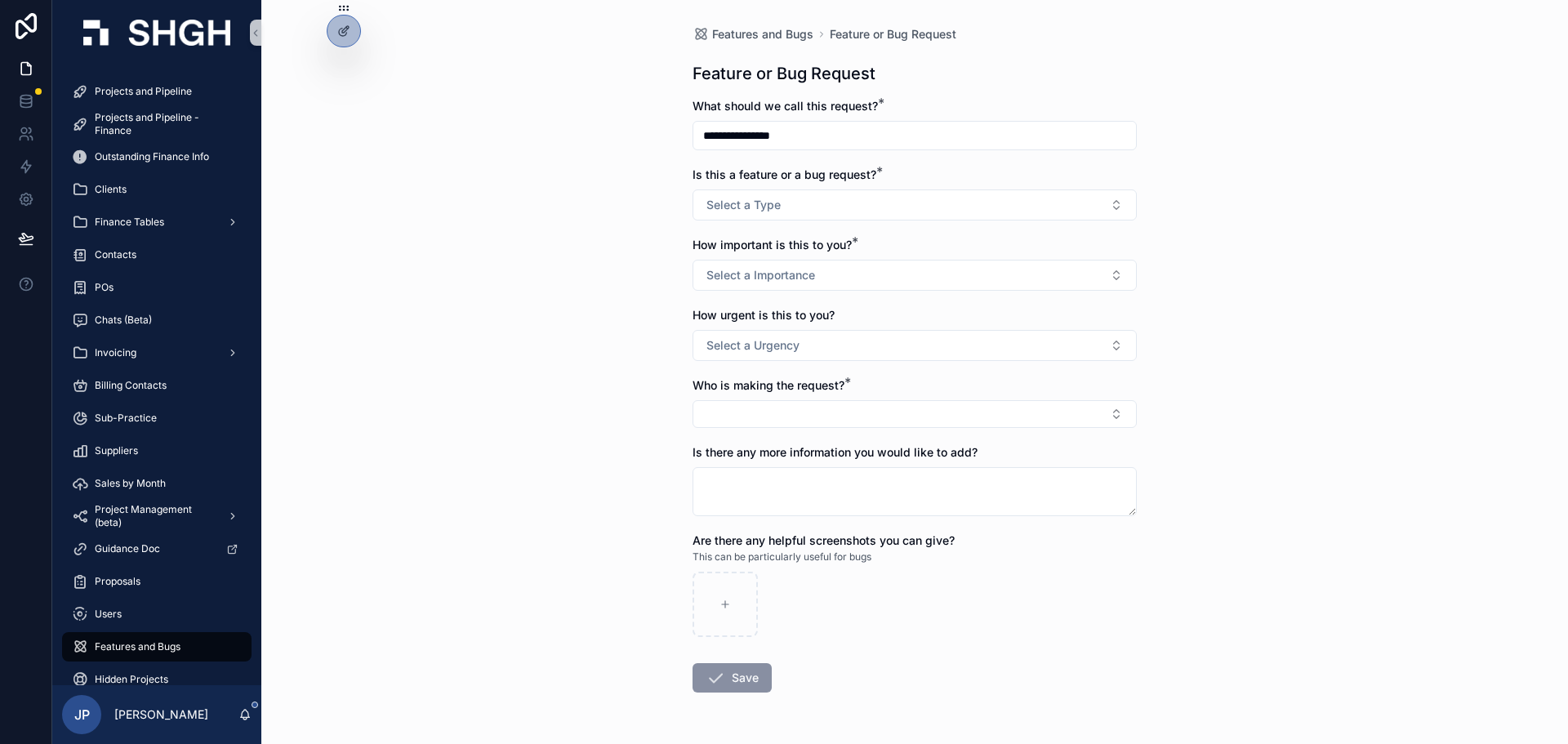
click at [489, 295] on div "**********" at bounding box center [914, 372] width 1307 height 744
click at [381, 574] on div "**********" at bounding box center [914, 372] width 1307 height 744
click at [1292, 248] on div "**********" at bounding box center [914, 372] width 1307 height 744
click at [803, 122] on div "**********" at bounding box center [915, 136] width 445 height 30
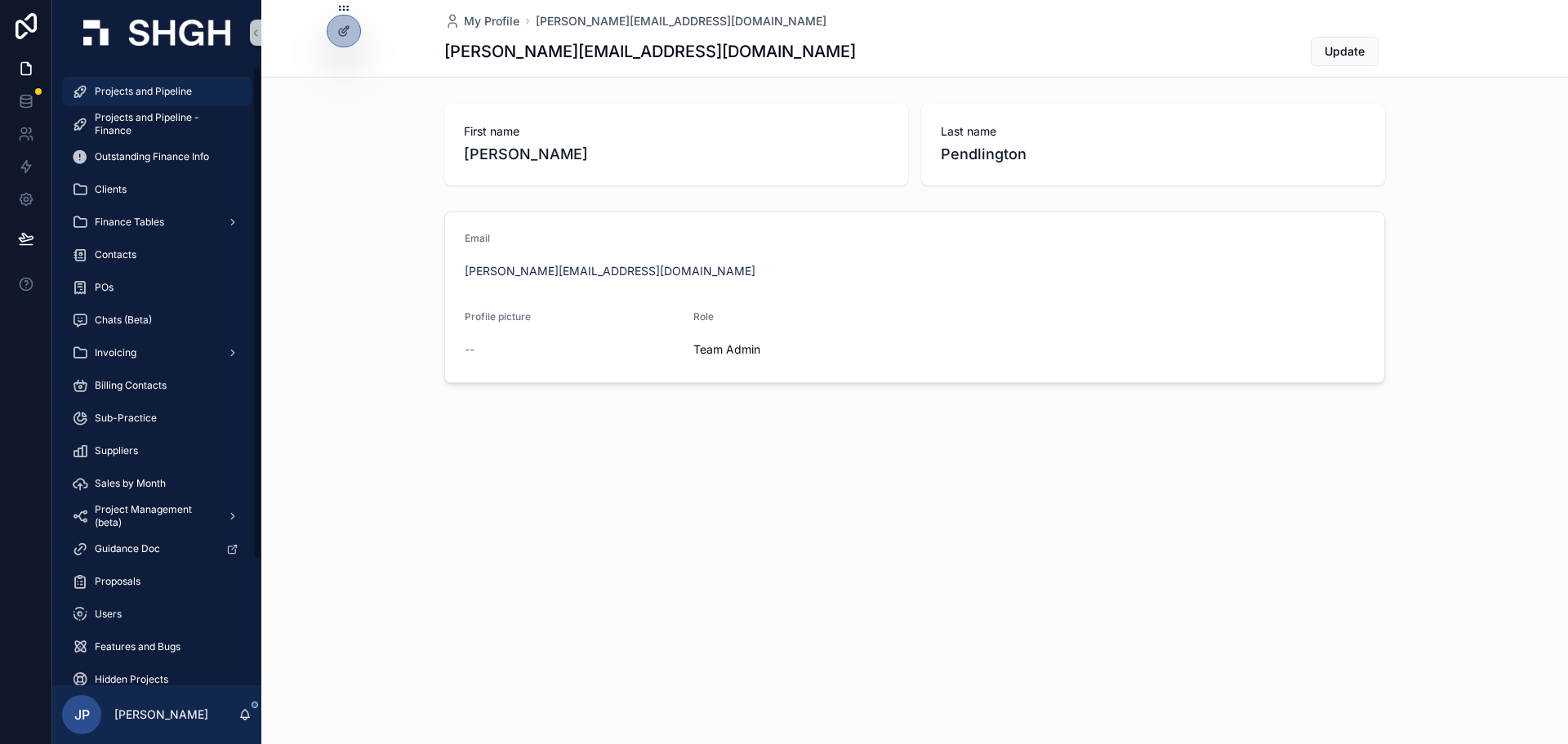
click at [168, 81] on div "Projects and Pipeline" at bounding box center [157, 91] width 170 height 26
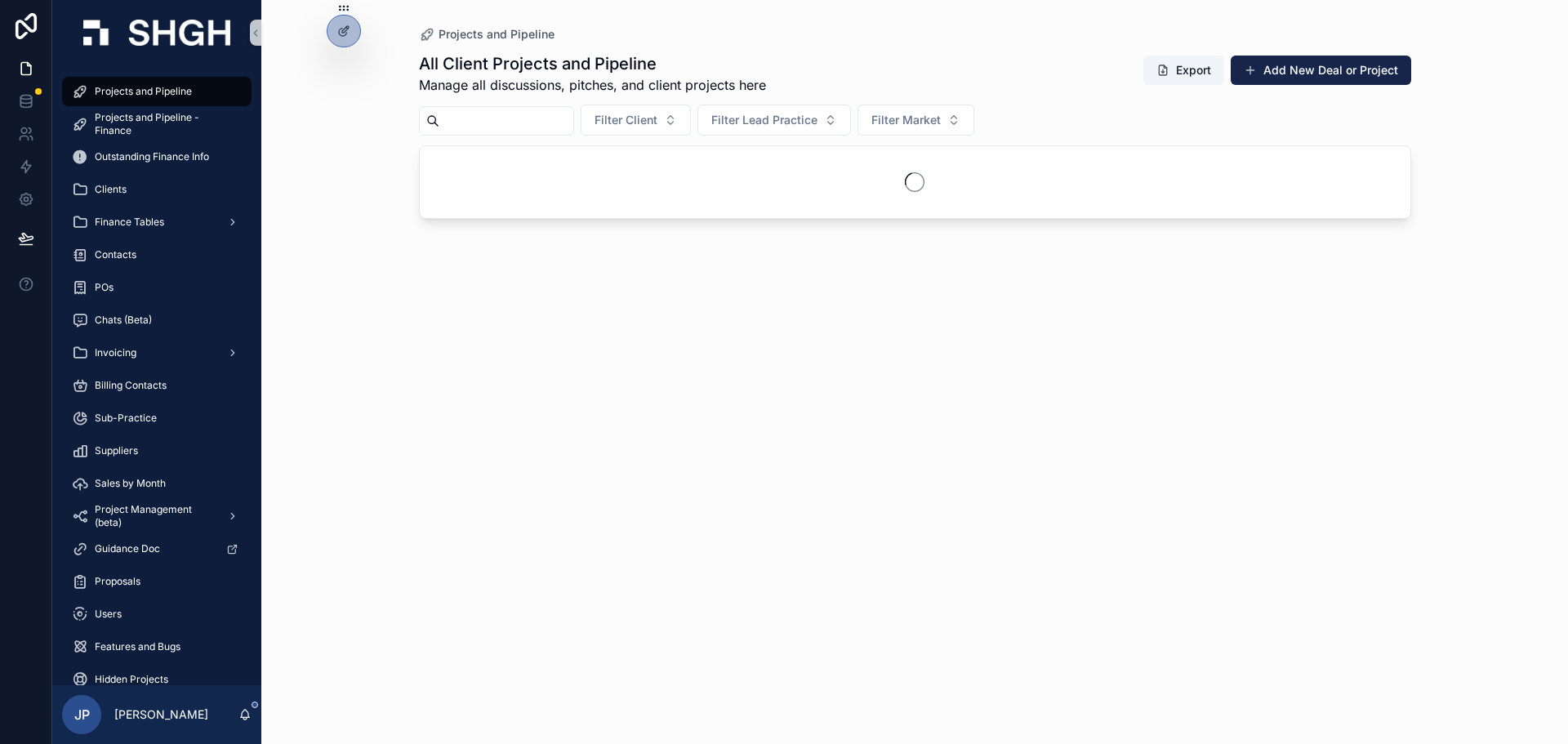
click at [553, 110] on input "scrollable content" at bounding box center [505, 121] width 134 height 23
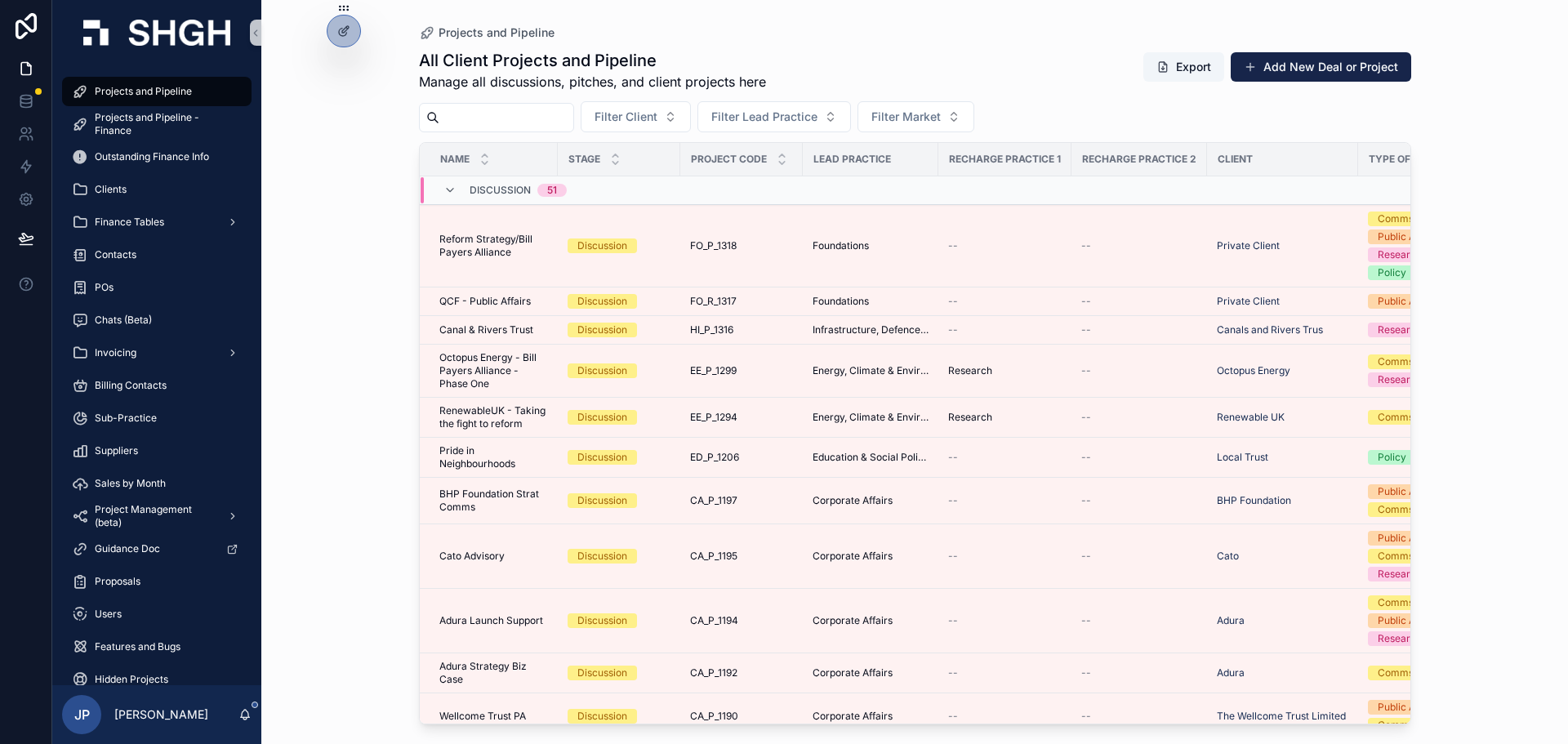
click at [553, 117] on input "scrollable content" at bounding box center [505, 117] width 134 height 23
type input "****"
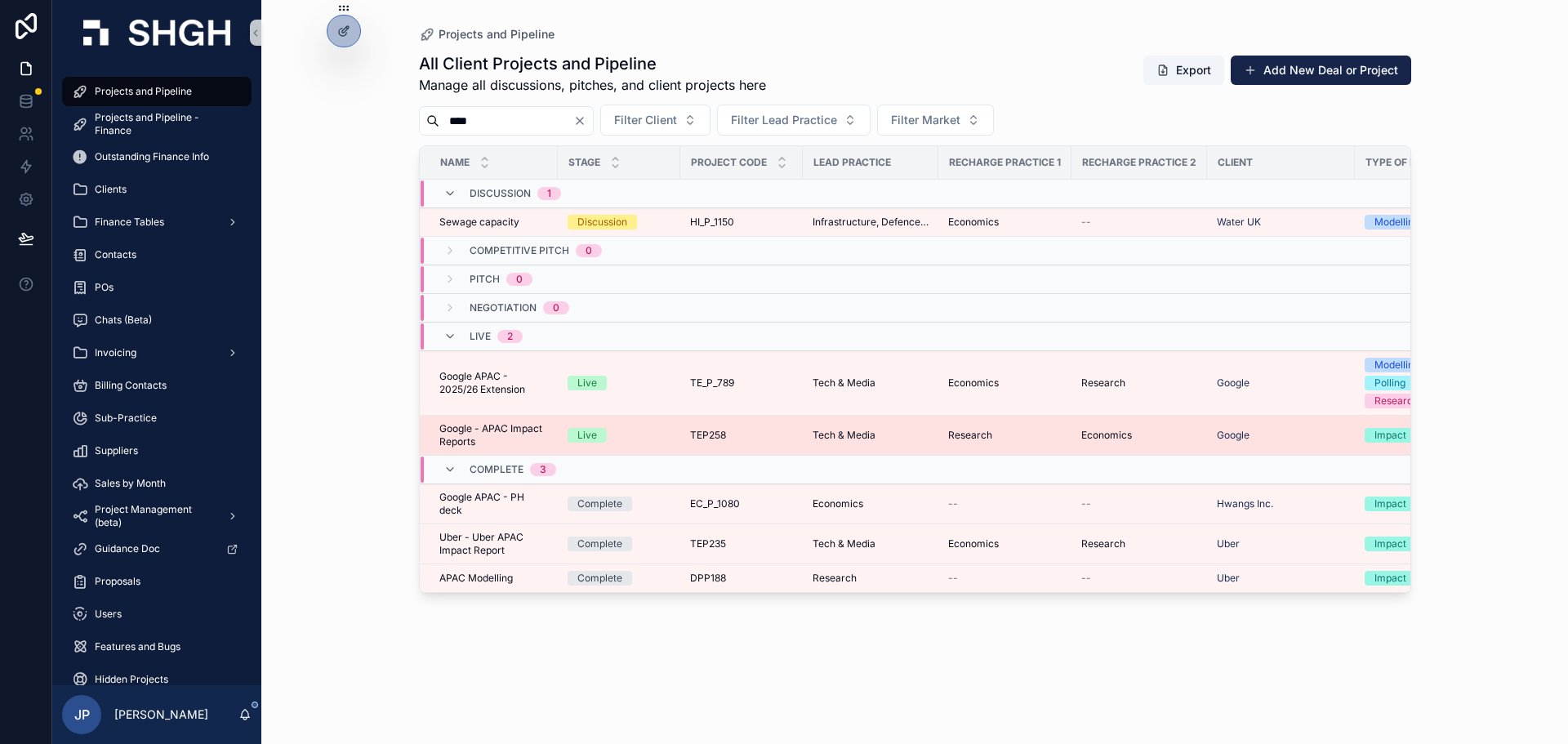
click at [484, 436] on span "Google - APAC Impact Reports" at bounding box center [493, 435] width 109 height 26
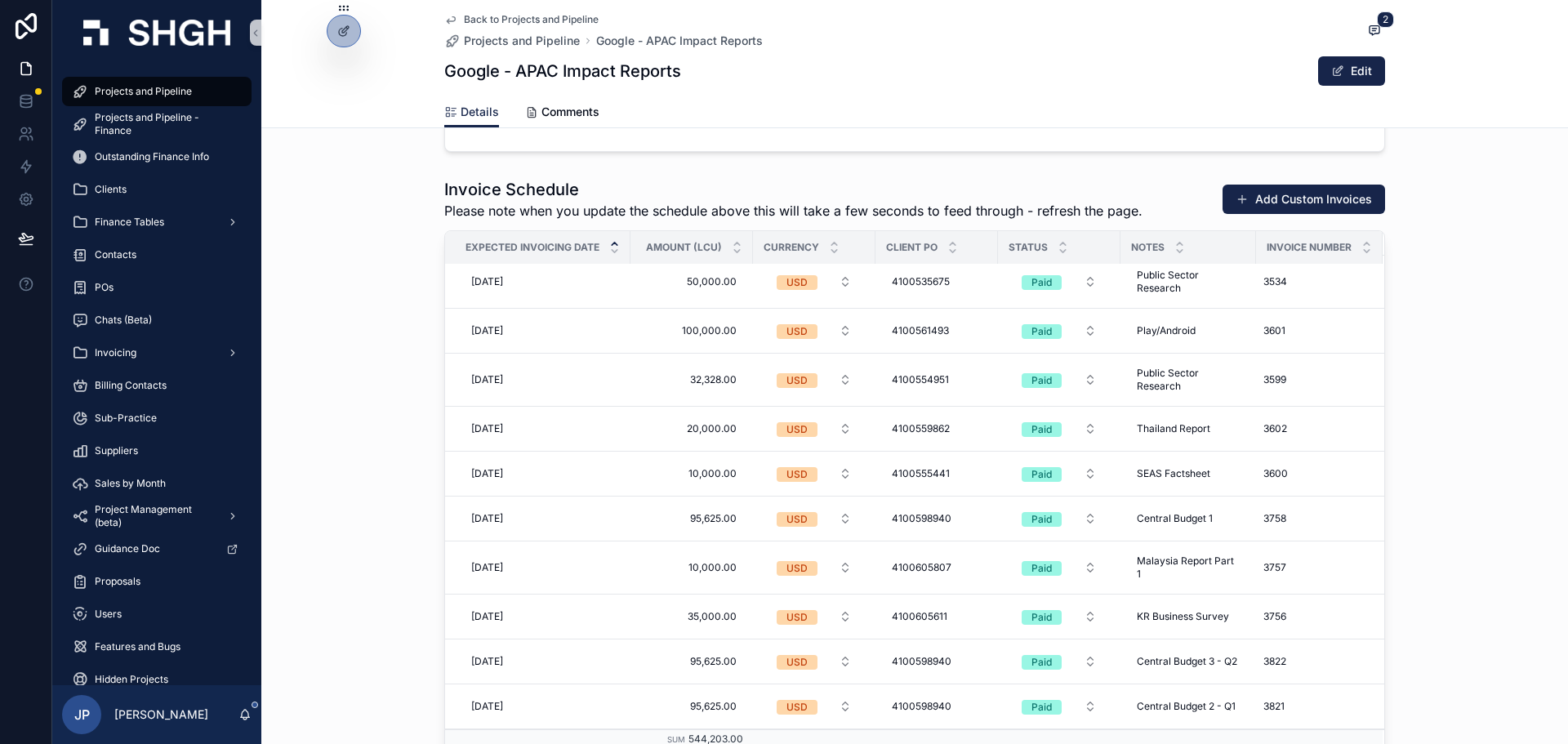
scroll to position [2531, 0]
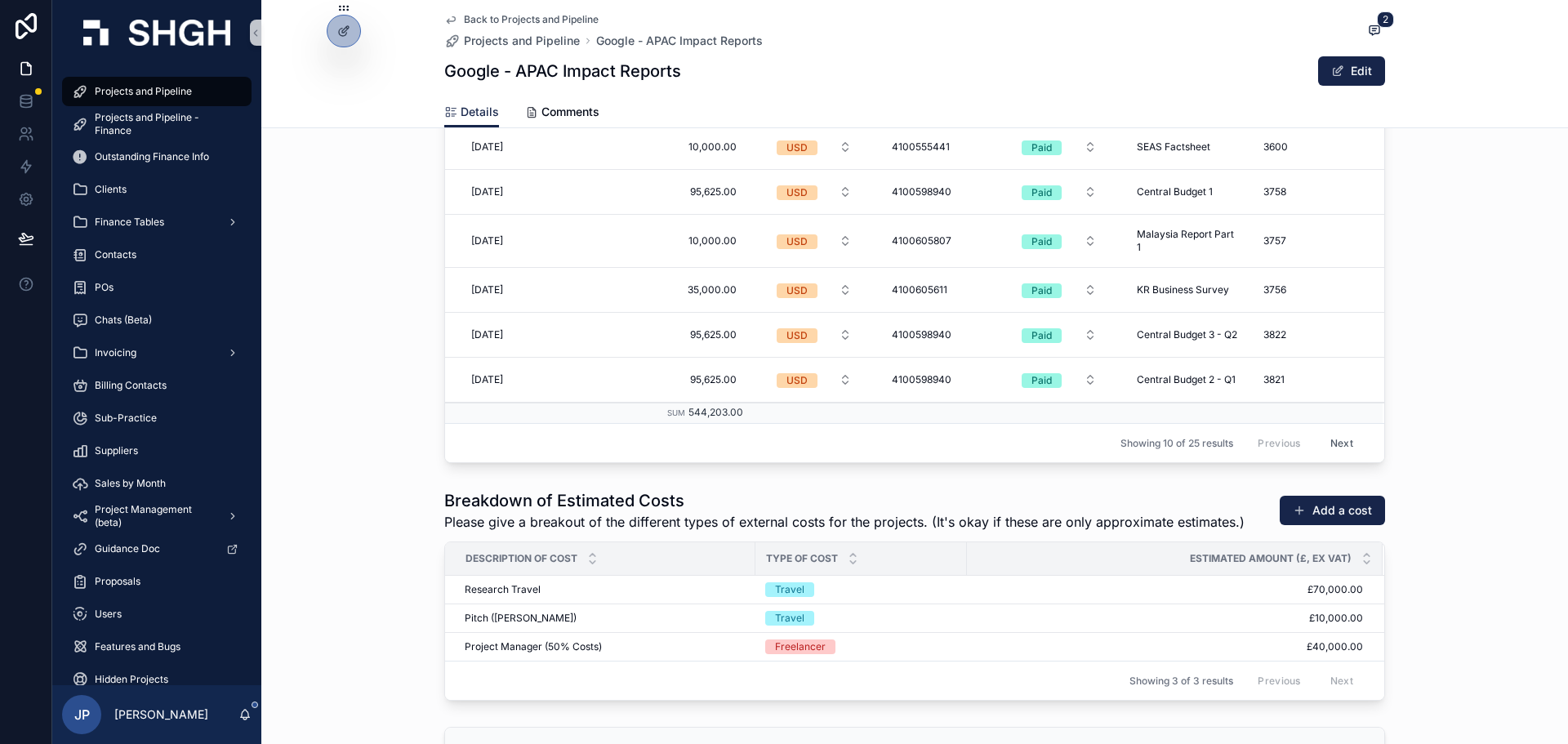
click at [1332, 431] on button "Next" at bounding box center [1342, 443] width 46 height 25
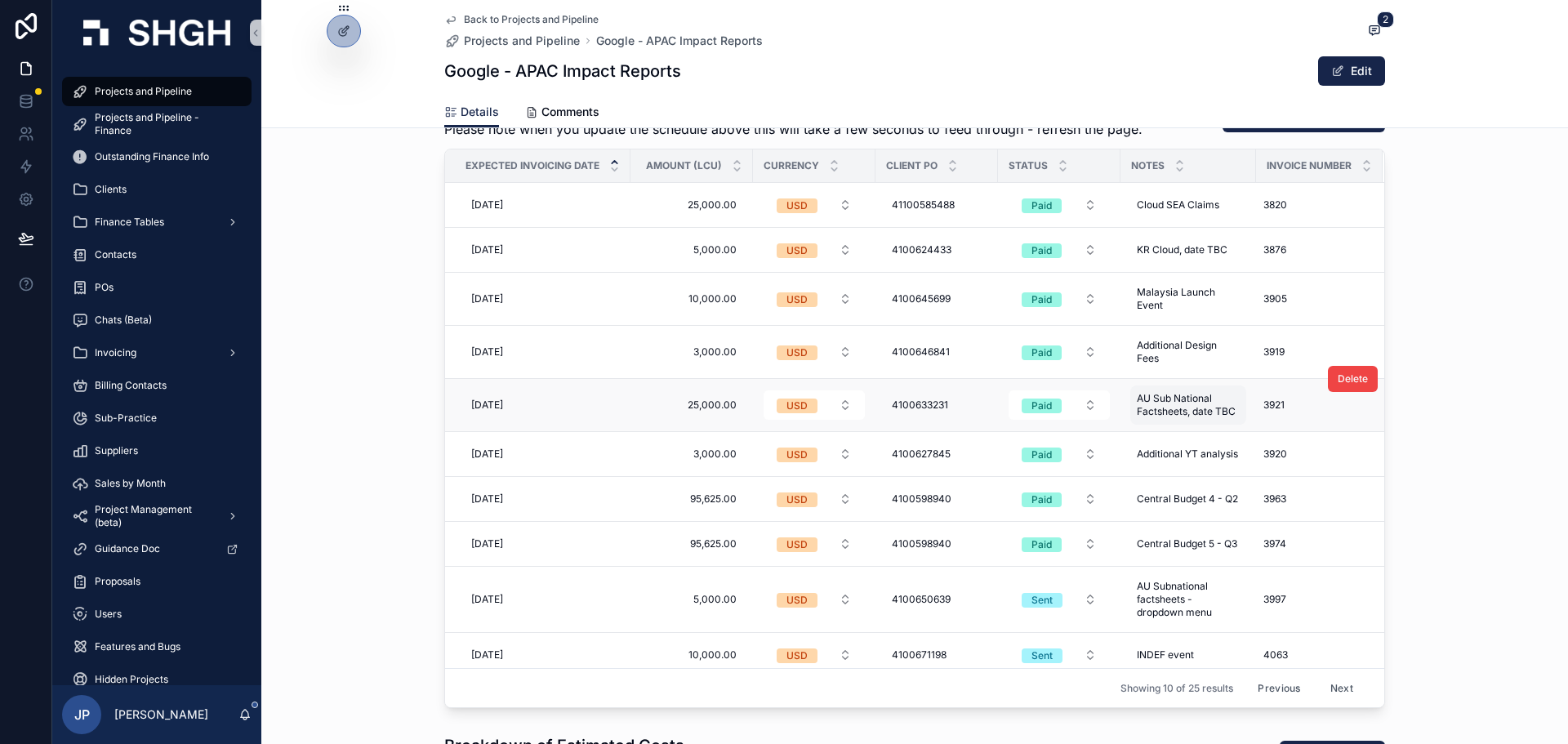
scroll to position [42, 0]
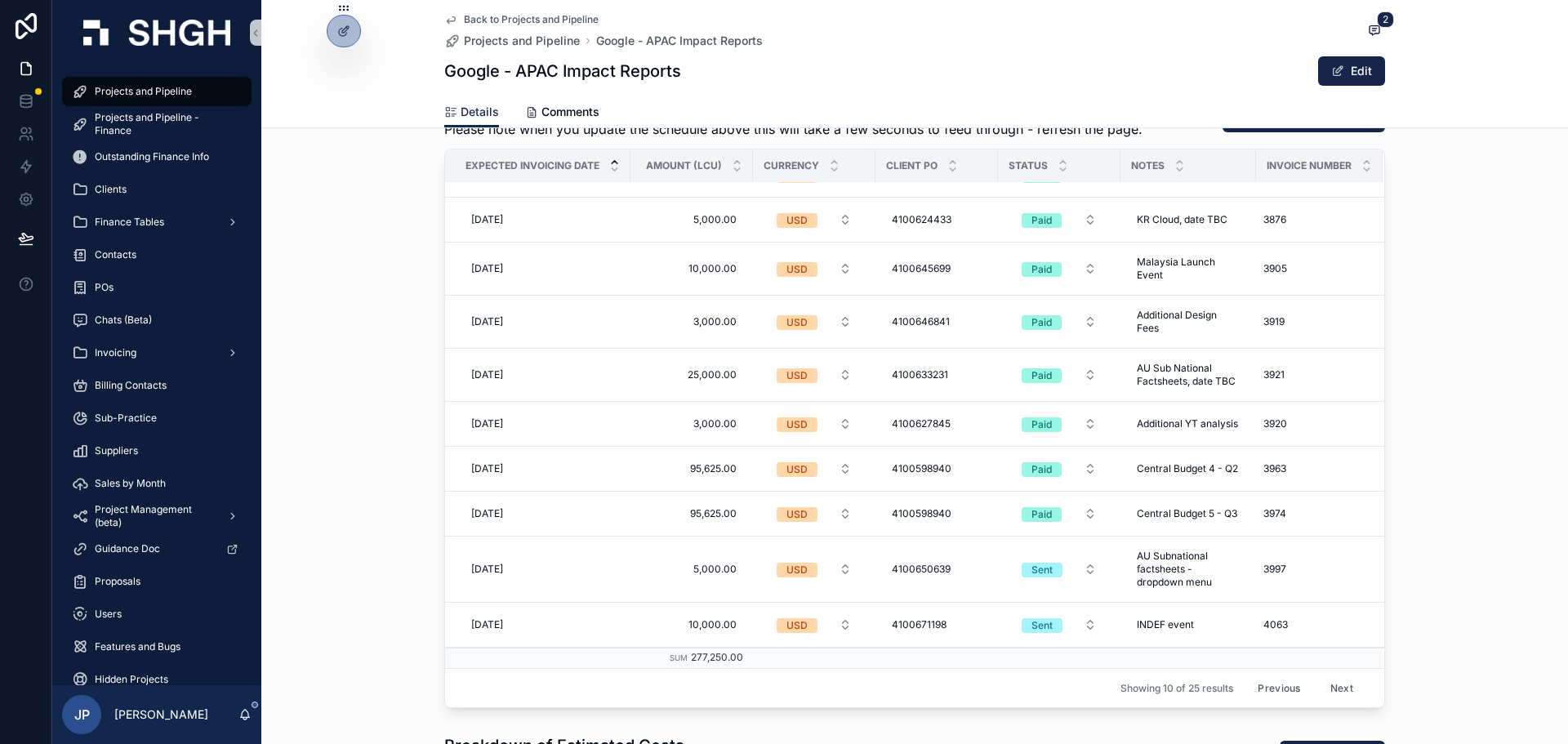
click at [1334, 681] on button "Next" at bounding box center [1342, 687] width 46 height 25
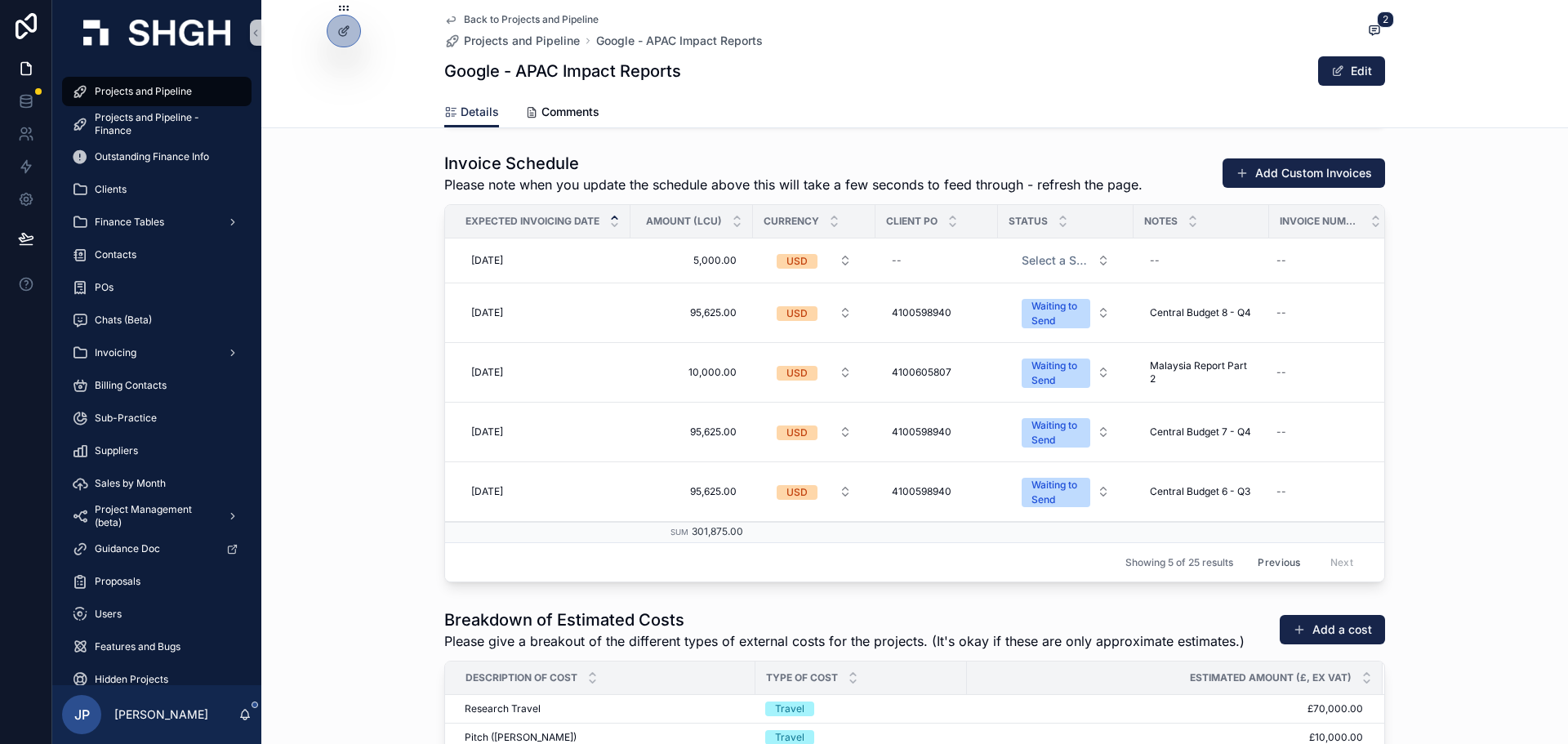
scroll to position [2204, 0]
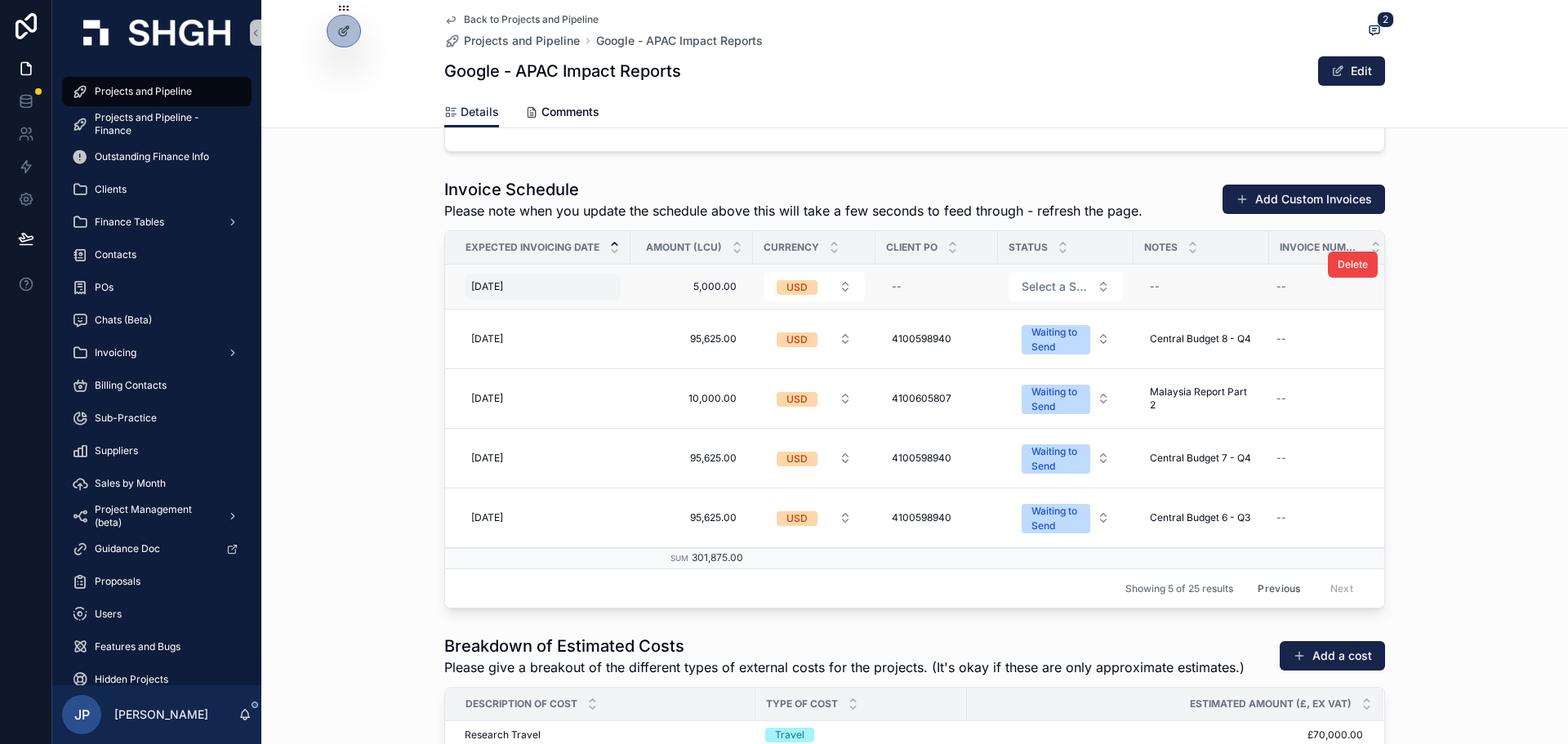
click at [600, 278] on div "11/09/2025 11/09/2025" at bounding box center [542, 287] width 156 height 26
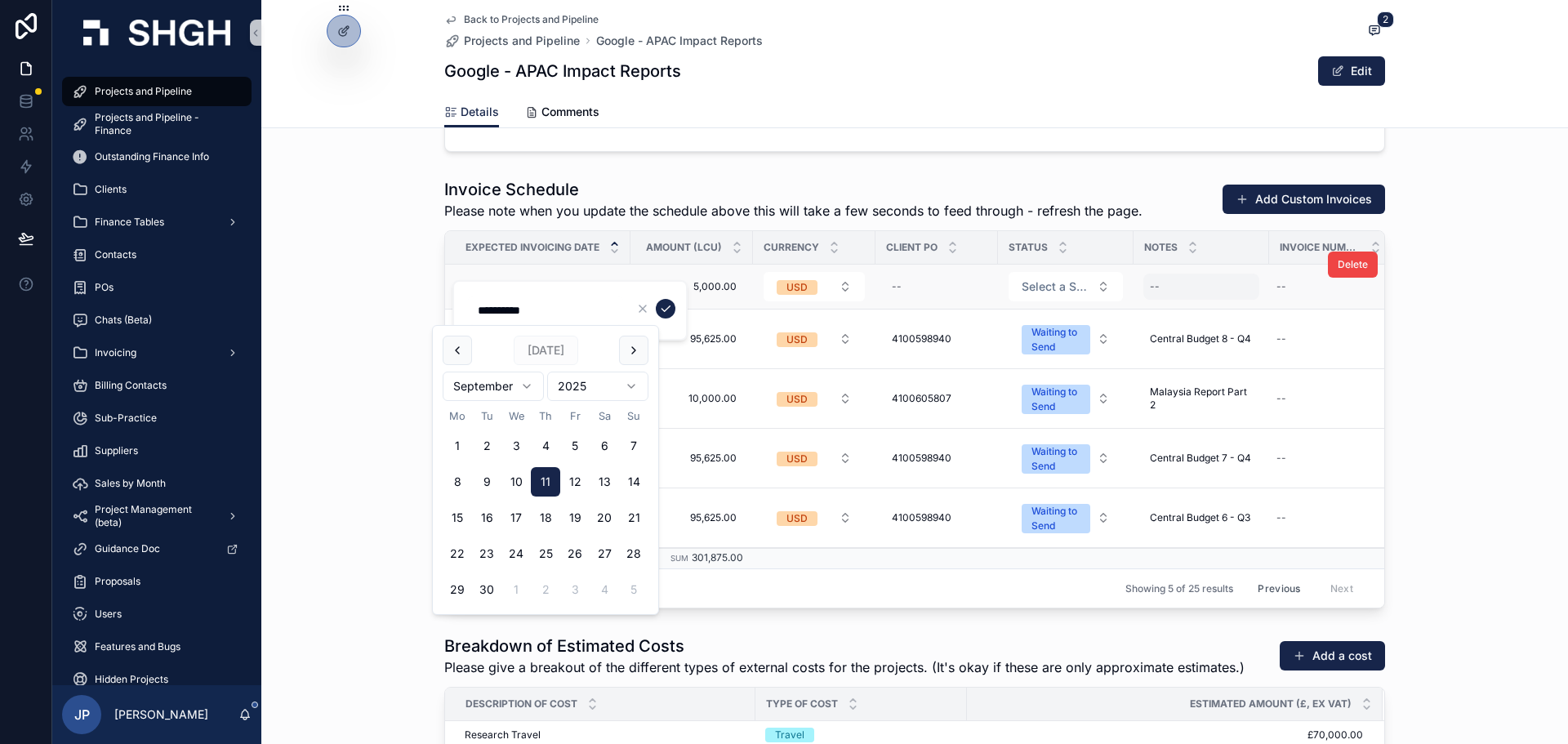
click at [1160, 297] on div "--" at bounding box center [1202, 287] width 116 height 26
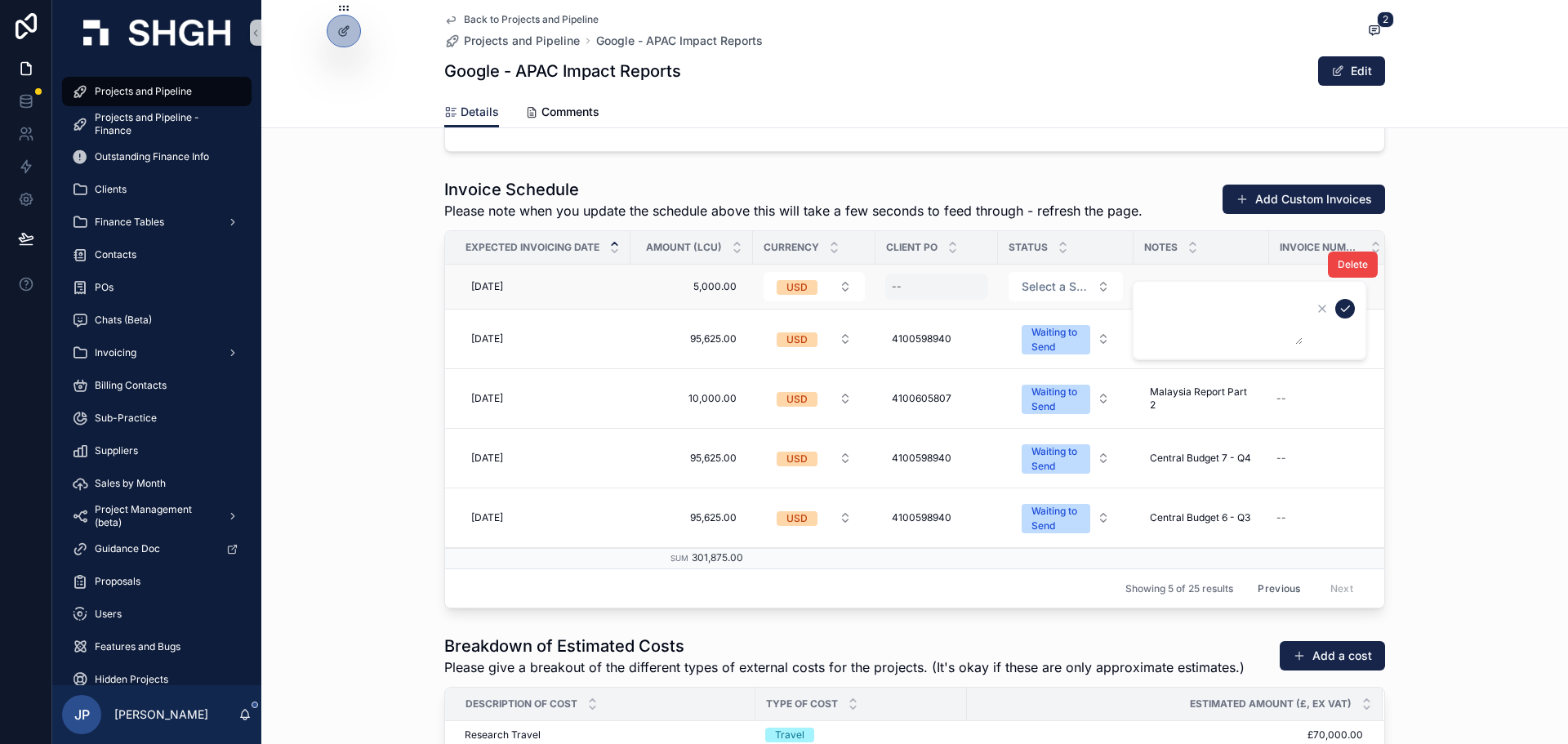
click at [933, 286] on div "--" at bounding box center [937, 287] width 103 height 26
click at [929, 307] on input "scrollable content" at bounding box center [967, 310] width 155 height 23
paste input "**********"
type input "**********"
click at [1479, 236] on div "Invoice Schedule Please note when you update the schedule above this will take …" at bounding box center [914, 393] width 1307 height 443
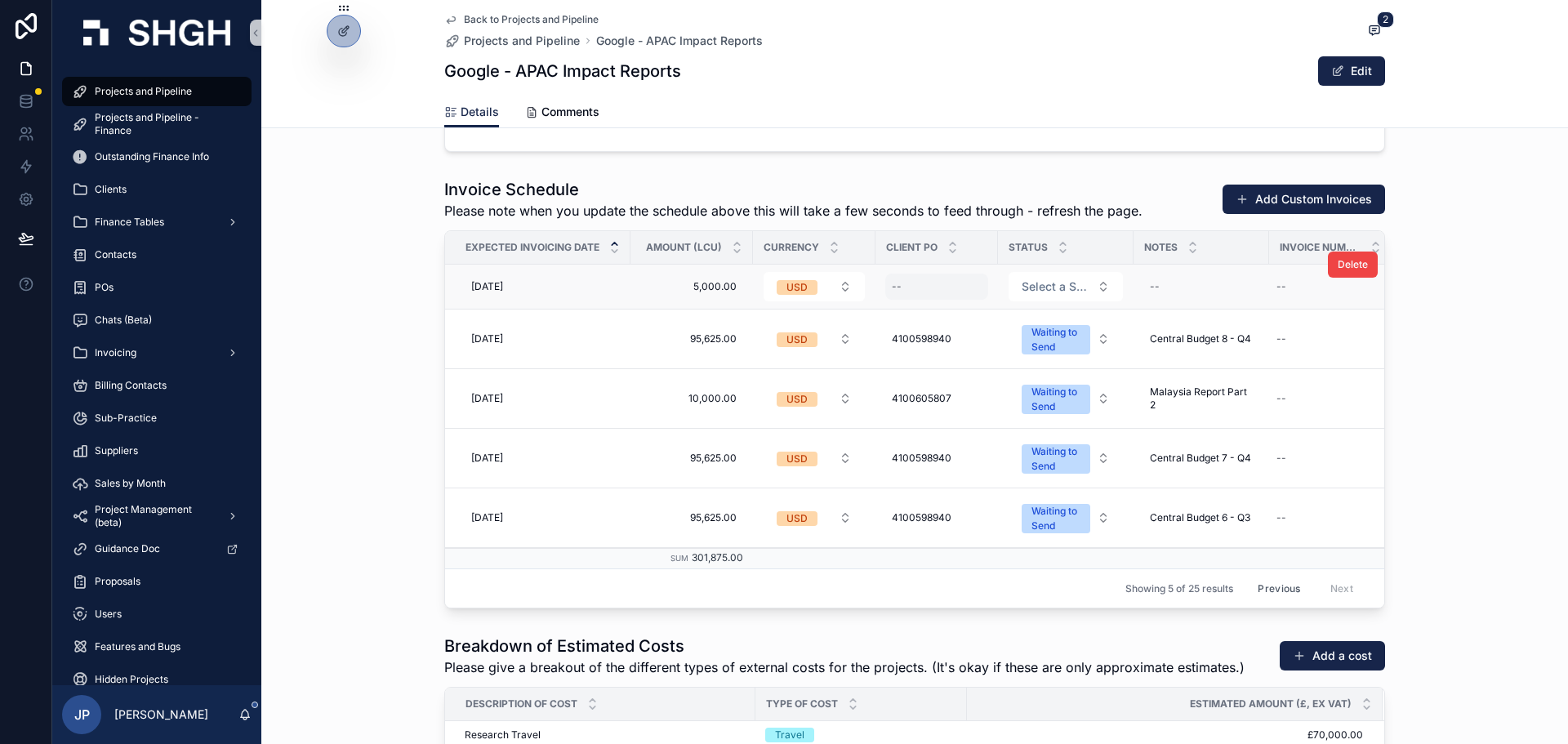
click at [908, 284] on div "--" at bounding box center [937, 287] width 103 height 26
click at [1094, 313] on button "scrollable content" at bounding box center [1087, 308] width 19 height 19
click at [1060, 278] on span "Select a Status" at bounding box center [1056, 287] width 68 height 17
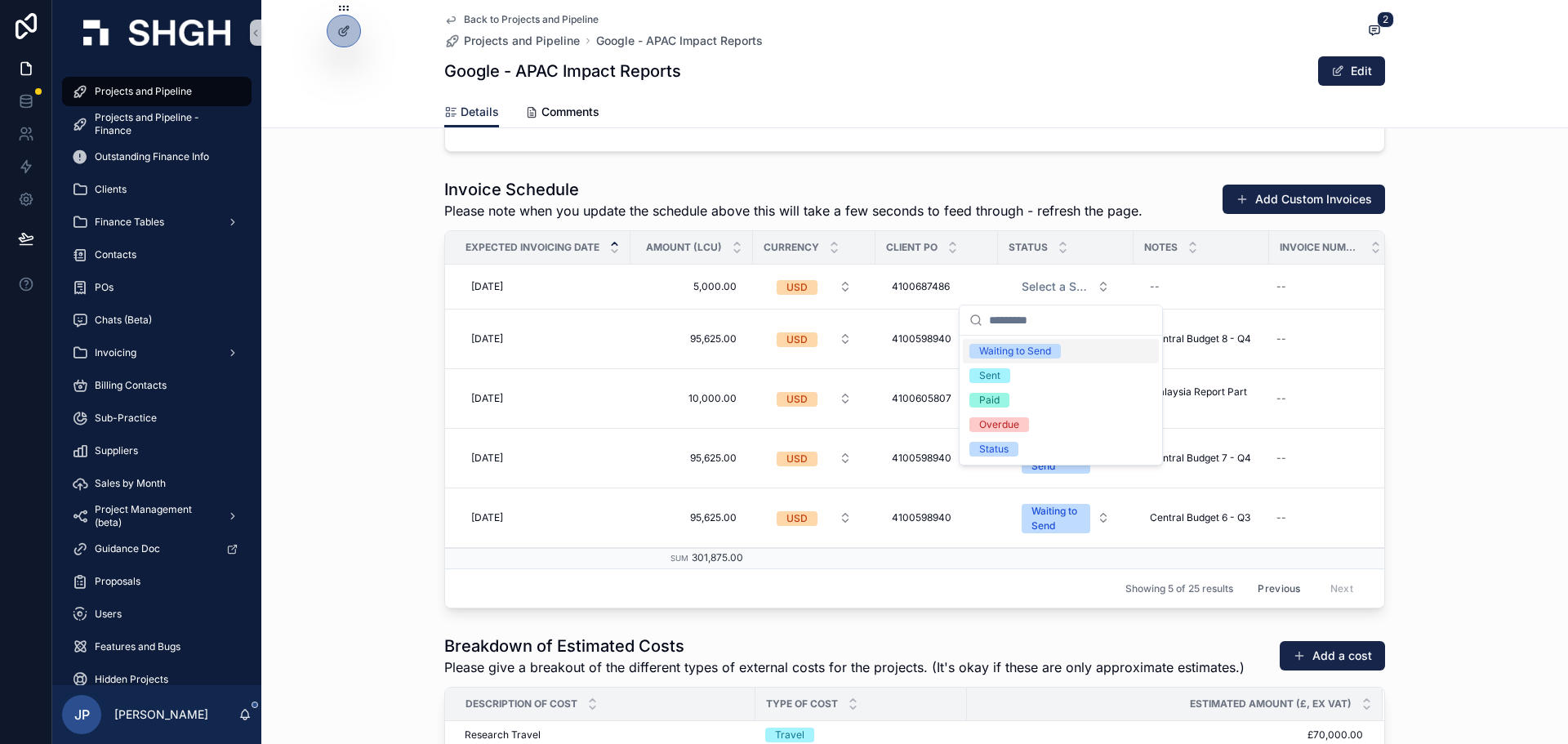
click at [1032, 341] on div "Waiting to Send" at bounding box center [1061, 351] width 196 height 25
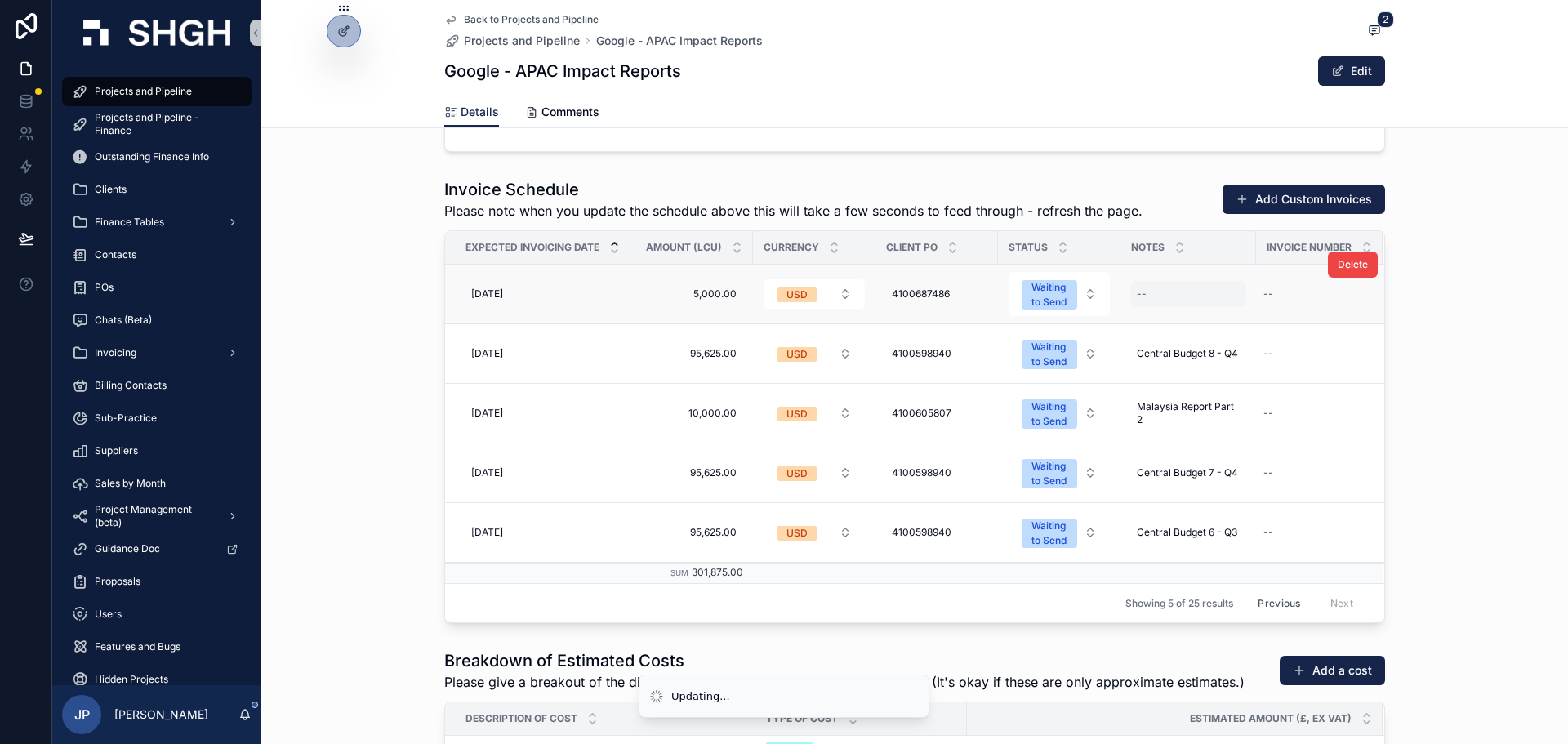
click at [1134, 302] on div "--" at bounding box center [1189, 294] width 116 height 26
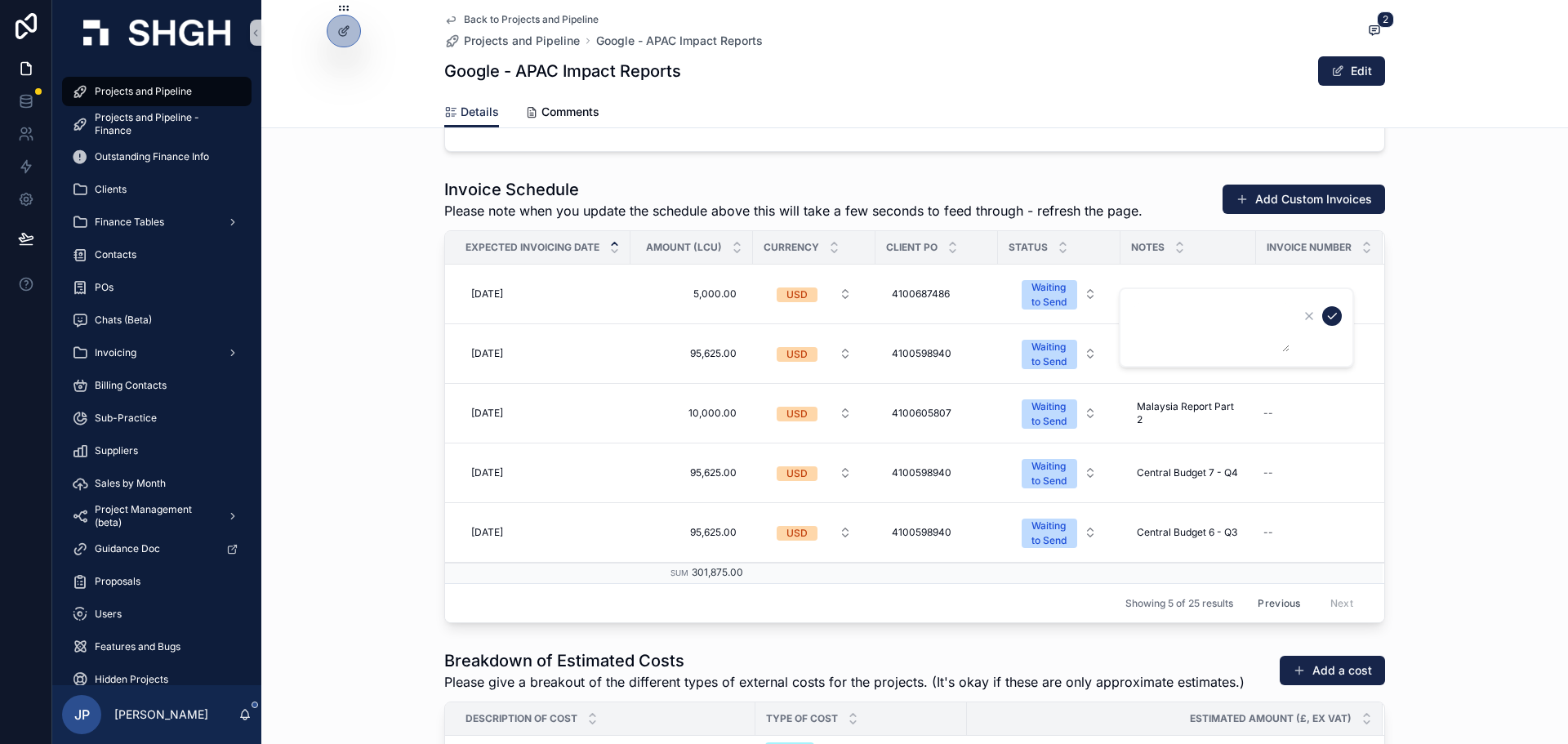
click at [1146, 289] on div "scrollable content" at bounding box center [1236, 327] width 235 height 80
click at [1174, 332] on td "Central Budget 8 - Q4 Central Budget 8 - Q4" at bounding box center [1188, 354] width 136 height 60
click at [1142, 289] on div "--" at bounding box center [1189, 294] width 116 height 26
type textarea "**********"
drag, startPoint x: 1508, startPoint y: 460, endPoint x: 1516, endPoint y: 458, distance: 8.2
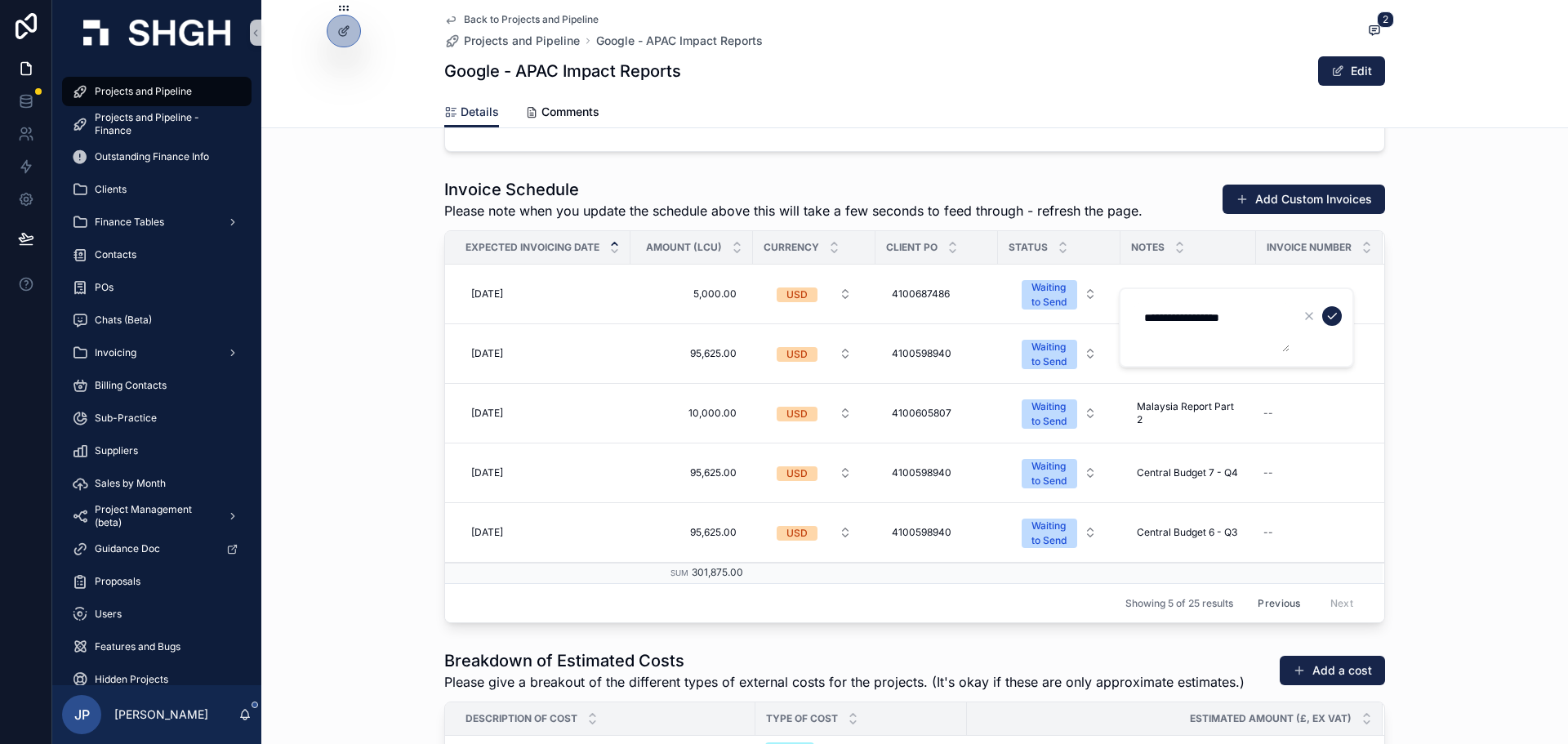
click at [1509, 460] on div "Invoice Schedule Please note when you update the schedule above this will take …" at bounding box center [914, 400] width 1307 height 458
click at [1324, 314] on button "scrollable content" at bounding box center [1332, 315] width 19 height 19
click at [1424, 396] on div "Invoice Schedule Please note when you update the schedule above this will take …" at bounding box center [914, 400] width 1307 height 458
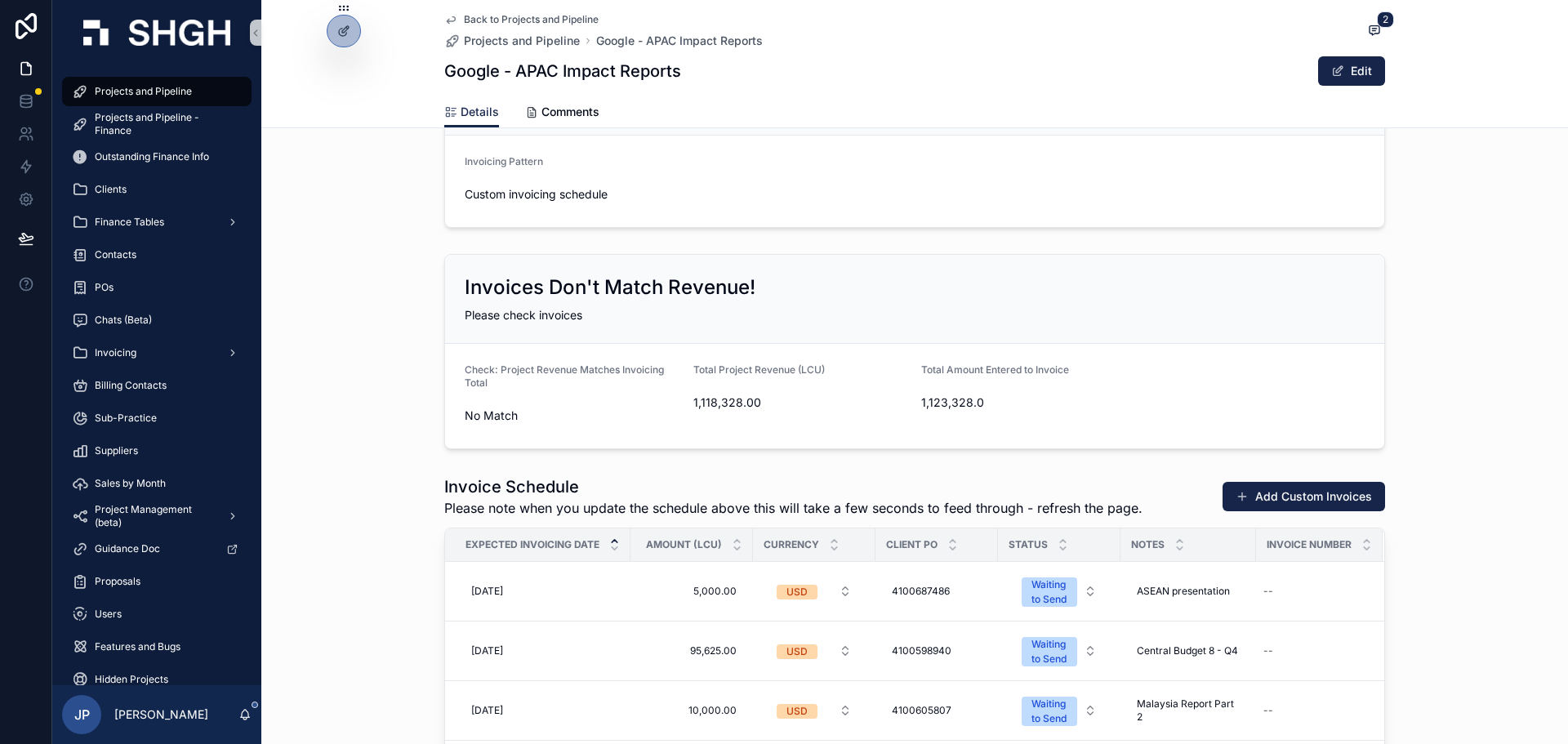
scroll to position [1878, 0]
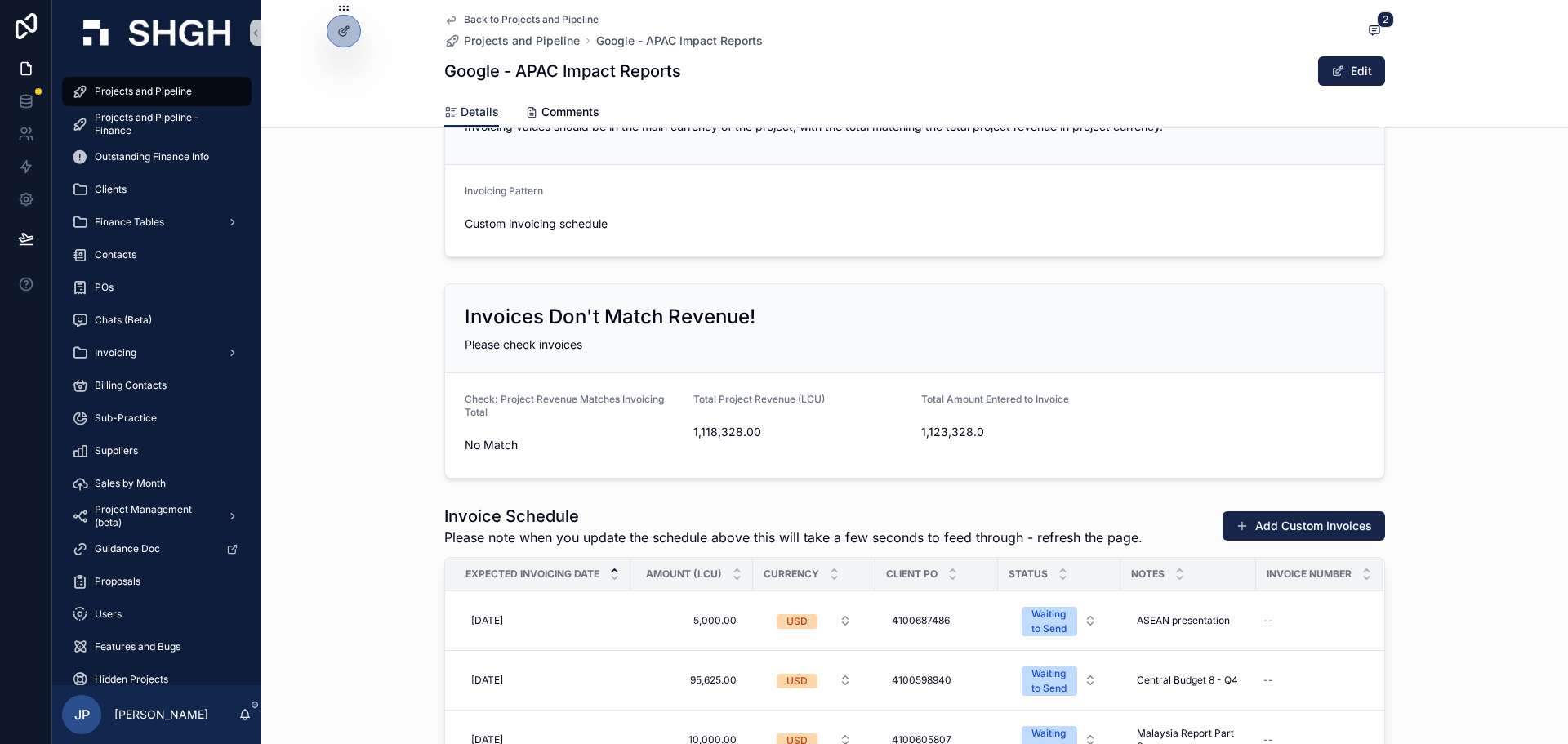
click at [722, 437] on span "1,118,328.00" at bounding box center [802, 432] width 216 height 17
click at [718, 431] on span "1,118,328.00" at bounding box center [802, 432] width 216 height 17
click at [718, 430] on span "1,118,328.00" at bounding box center [802, 432] width 216 height 17
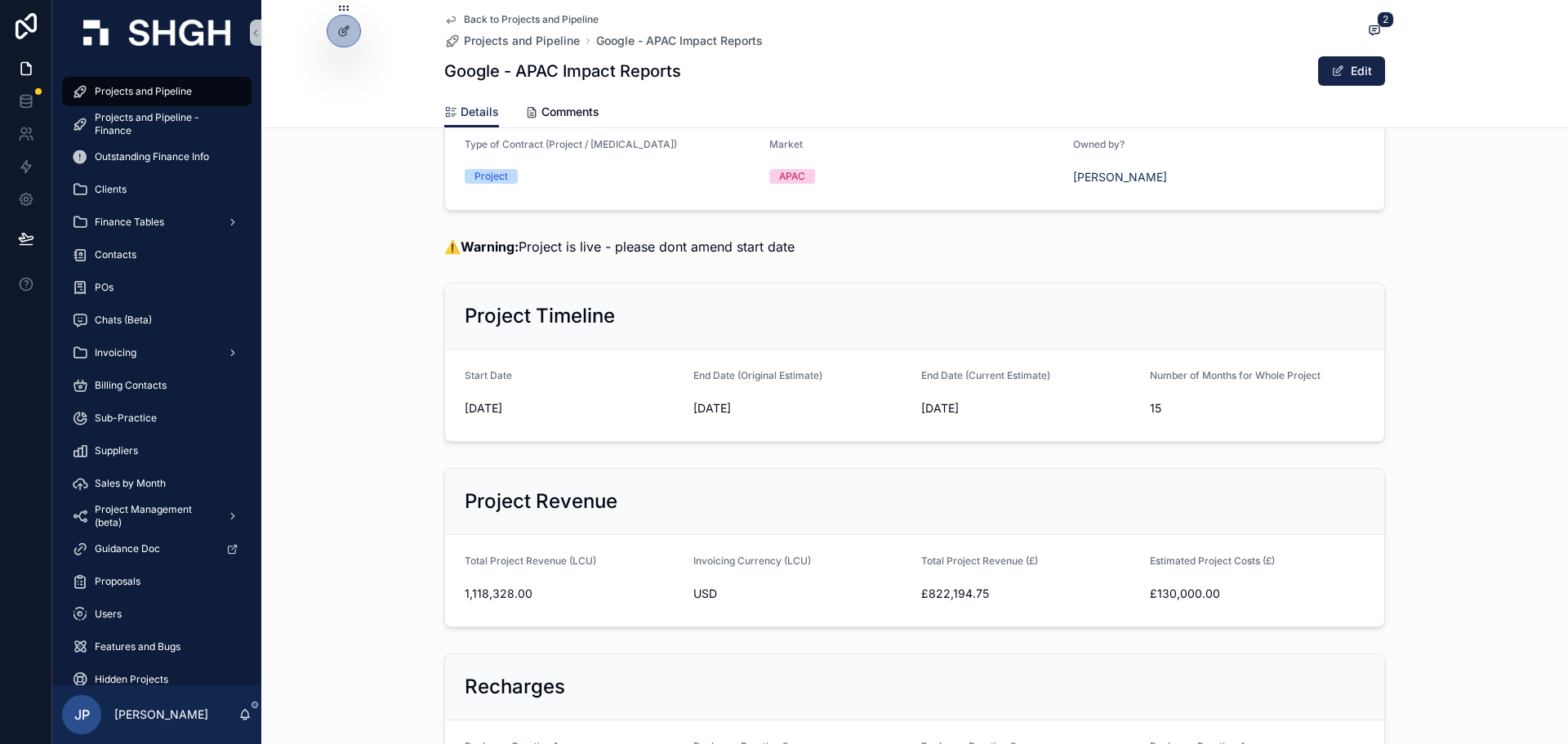
scroll to position [326, 0]
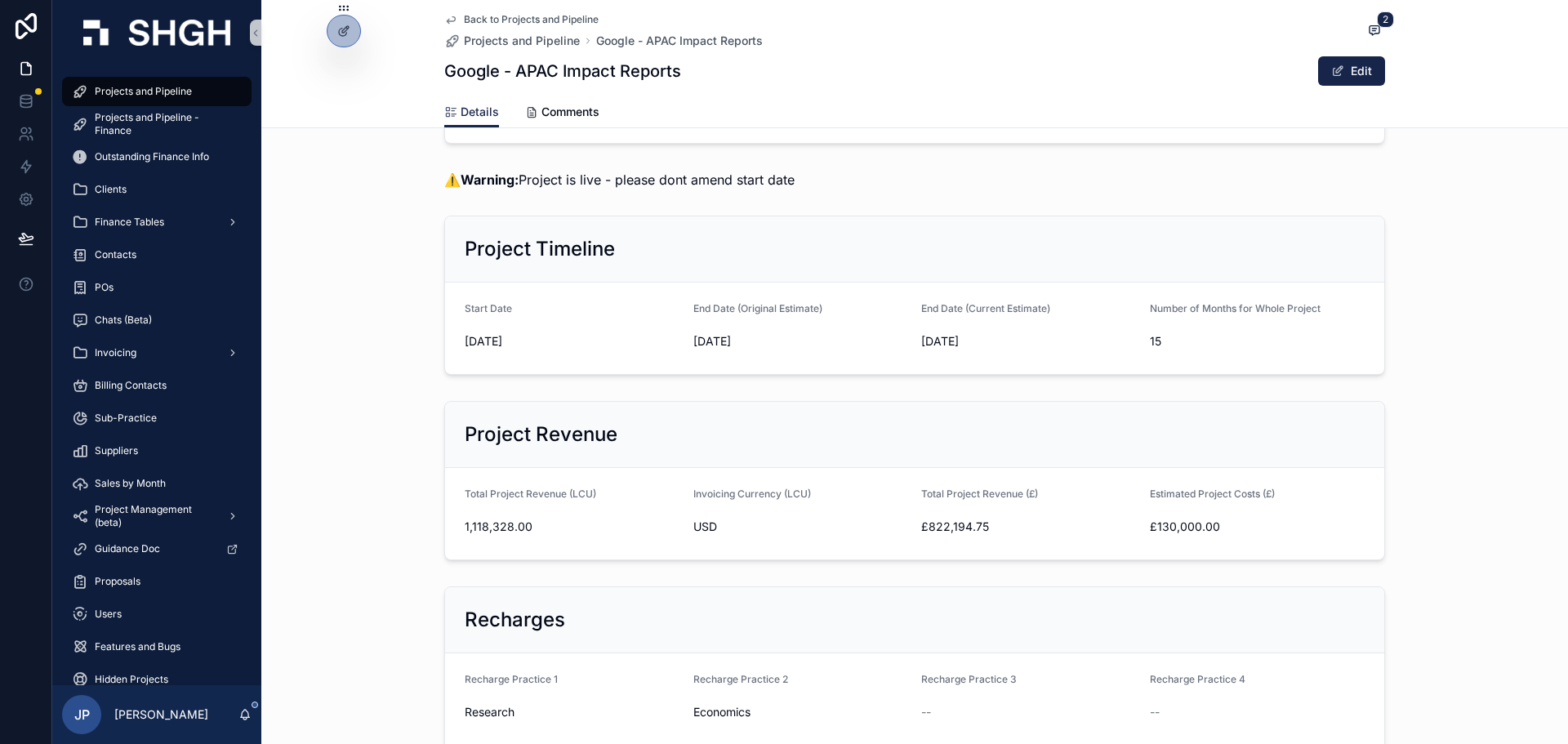
click at [866, 514] on div "USD" at bounding box center [802, 526] width 216 height 26
click at [1355, 68] on button "Edit" at bounding box center [1351, 71] width 67 height 30
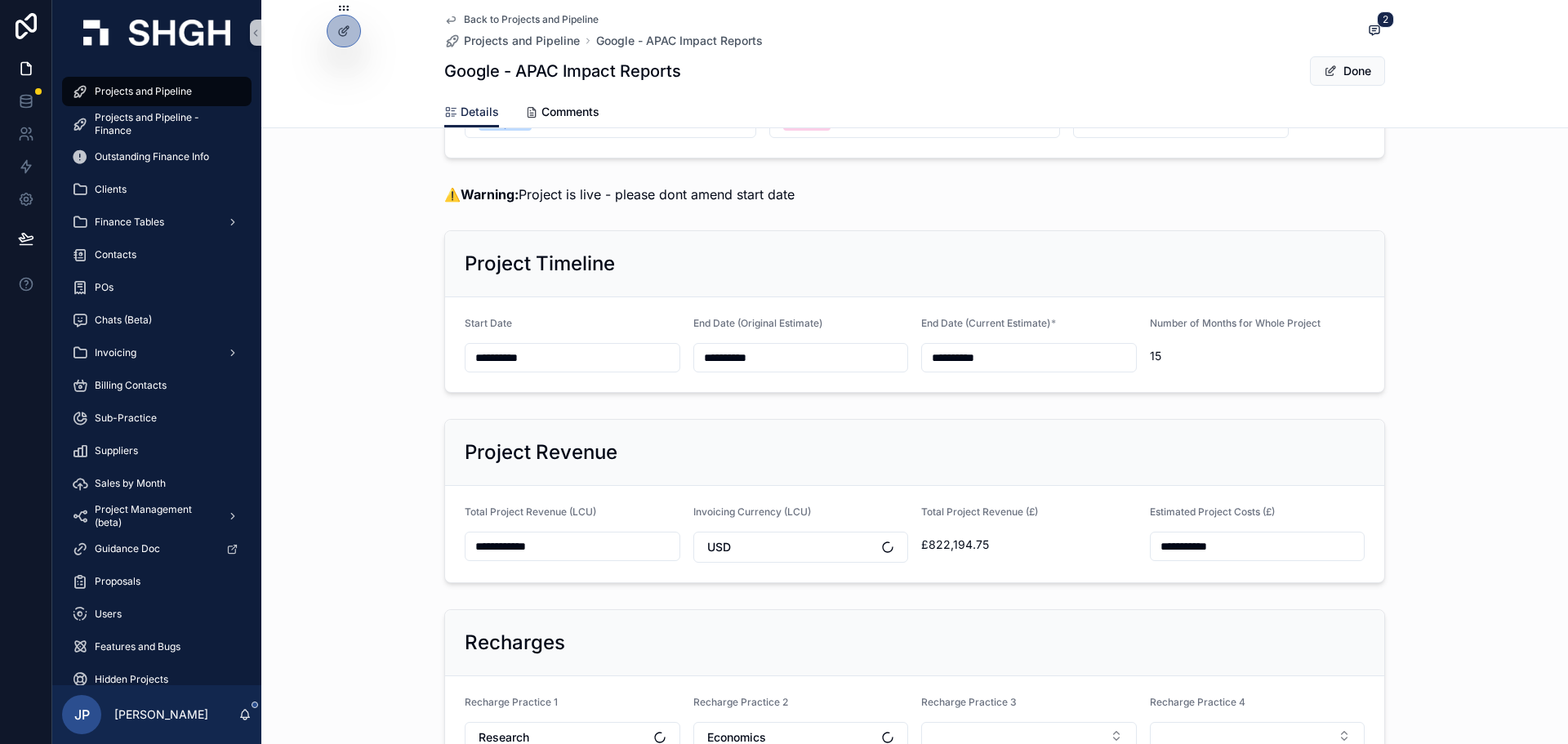
scroll to position [332, 0]
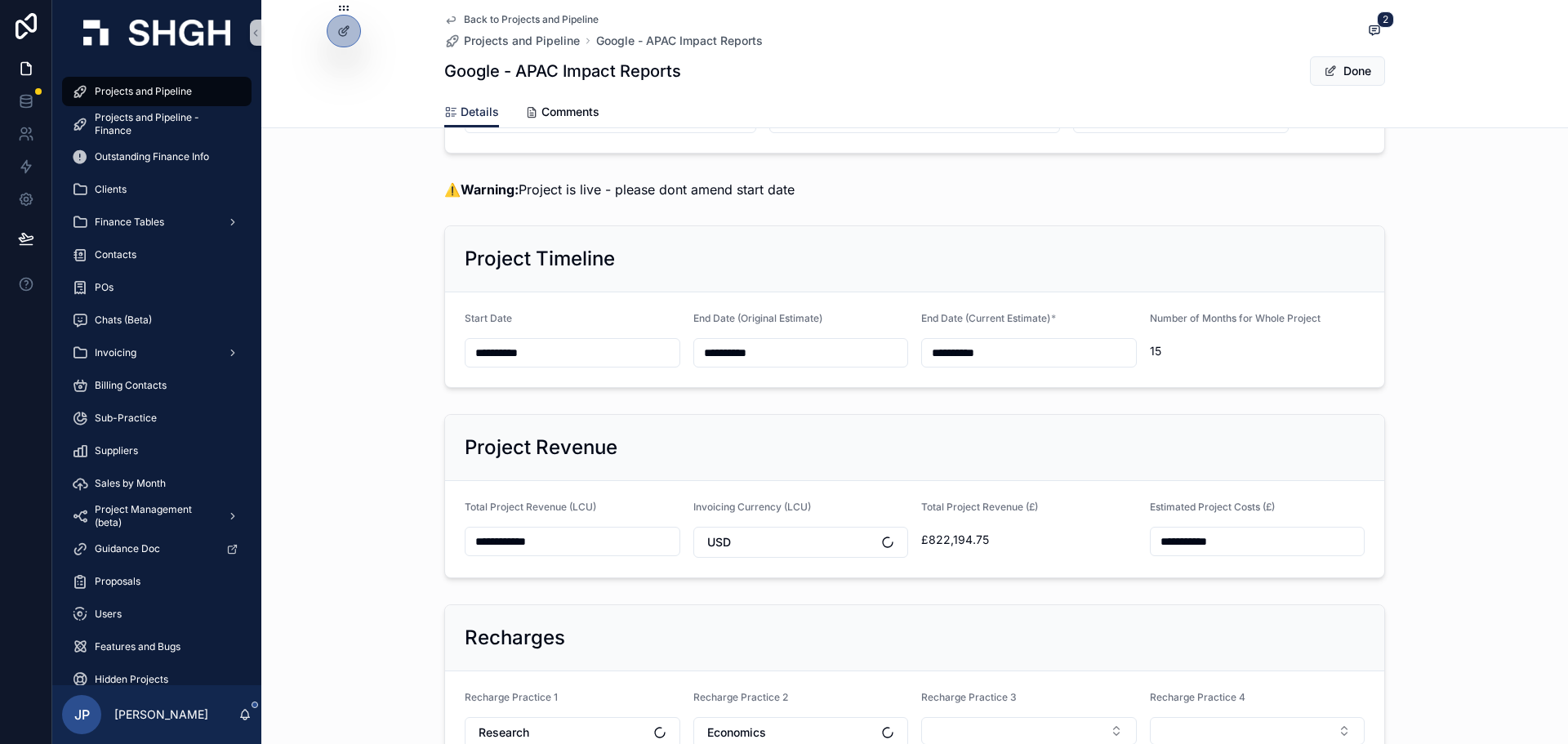
click at [549, 546] on input "**********" at bounding box center [573, 541] width 214 height 23
drag, startPoint x: 544, startPoint y: 536, endPoint x: 416, endPoint y: 525, distance: 128.5
click at [416, 525] on div "**********" at bounding box center [914, 496] width 1307 height 177
paste input "scrollable content"
type input "**********"
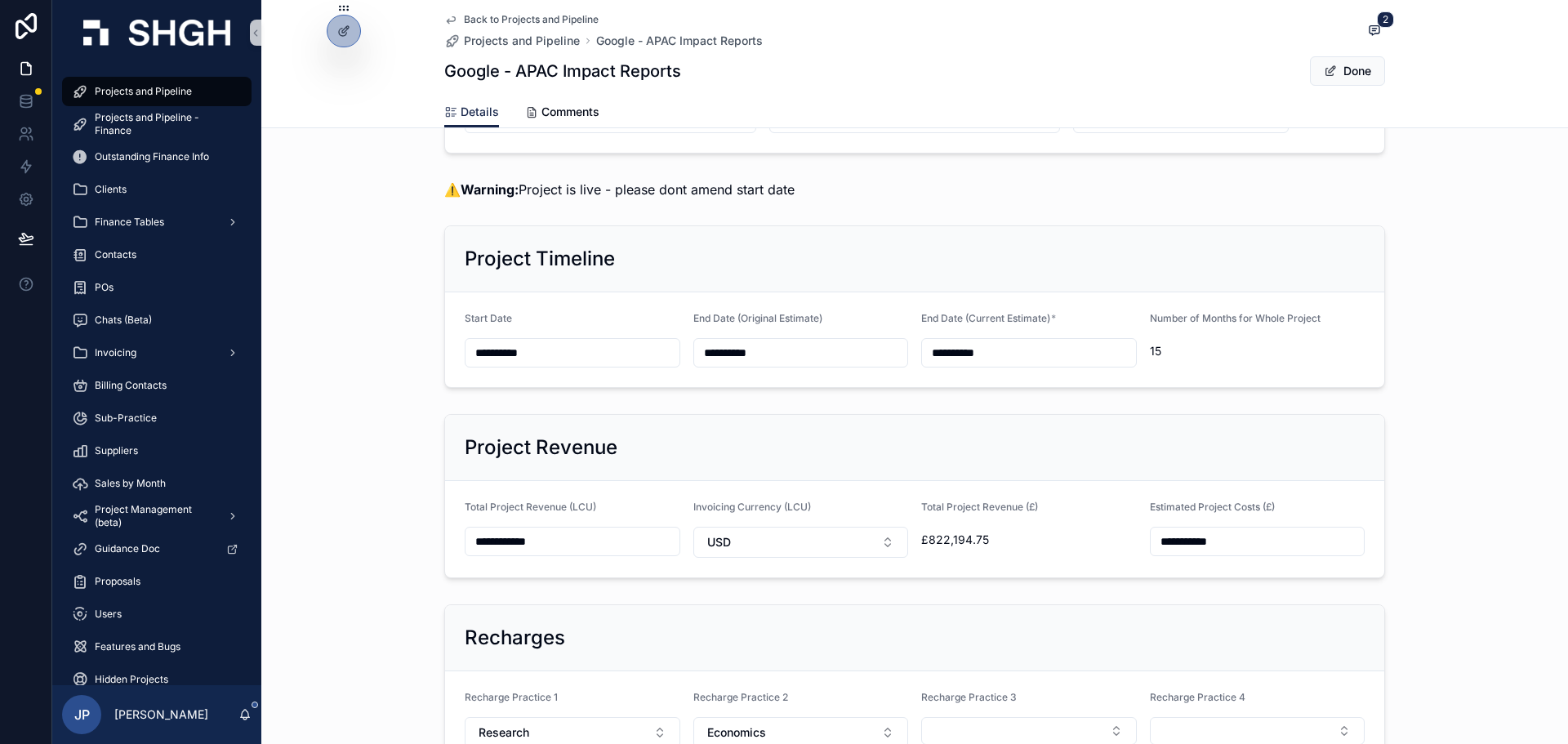
type input "**********"
drag, startPoint x: 1522, startPoint y: 489, endPoint x: 1531, endPoint y: 482, distance: 11.4
click at [1521, 489] on div "**********" at bounding box center [914, 496] width 1307 height 177
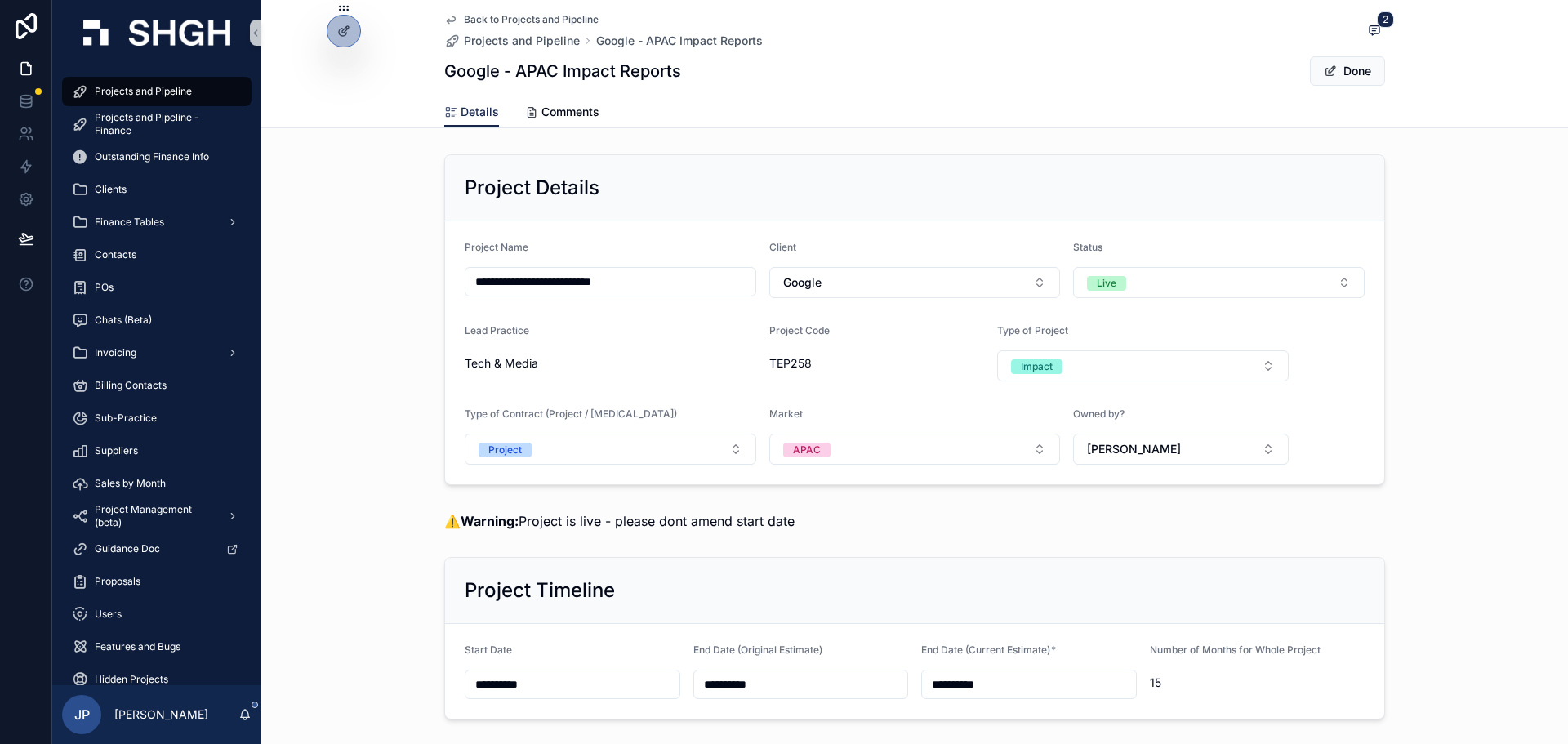
click at [1360, 55] on div "Done" at bounding box center [1324, 71] width 123 height 31
click at [1353, 65] on button "Done" at bounding box center [1348, 71] width 75 height 30
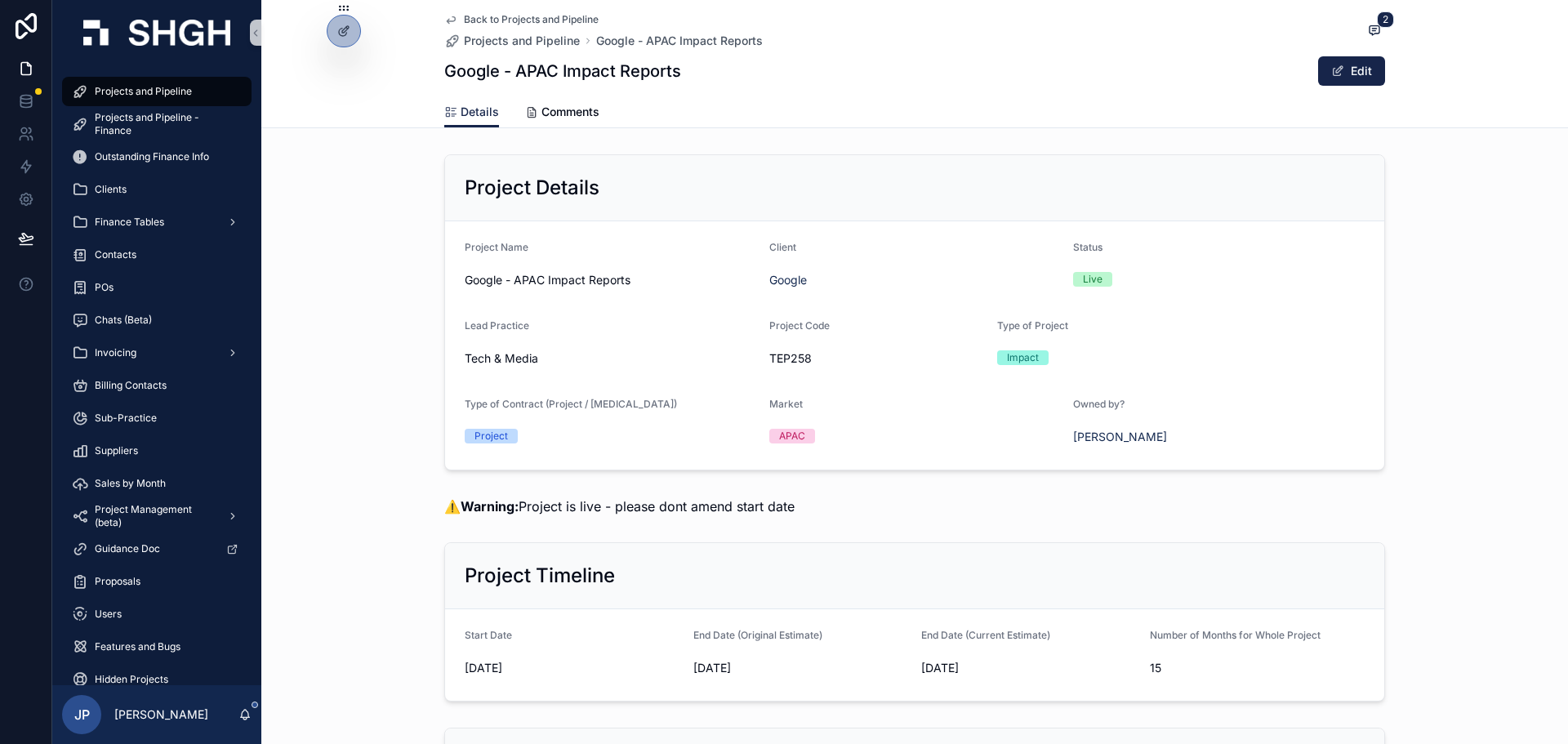
click at [699, 502] on span "⚠️ Warning: Project is live - please dont amend start date" at bounding box center [620, 506] width 350 height 17
click at [698, 502] on span "⚠️ Warning: Project is live - please dont amend start date" at bounding box center [620, 506] width 350 height 17
